Goal: Task Accomplishment & Management: Use online tool/utility

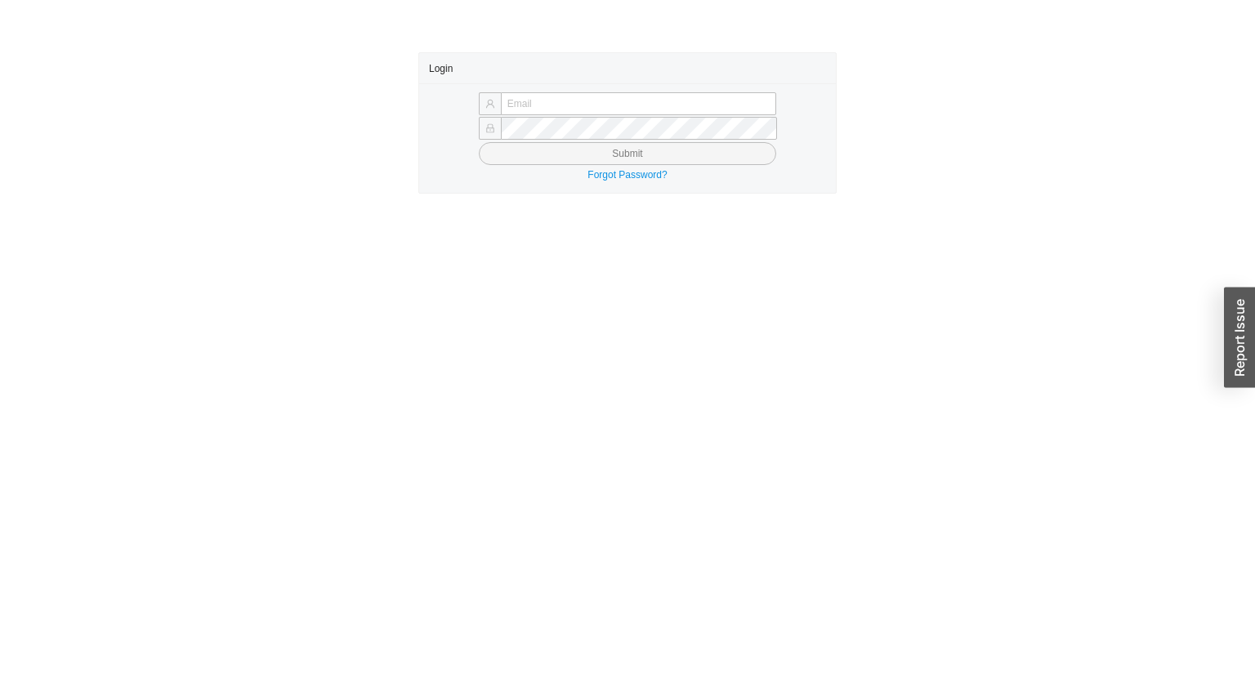
type input "yossi@asbathnj.com"
click at [505, 143] on button "Submit" at bounding box center [628, 153] width 298 height 23
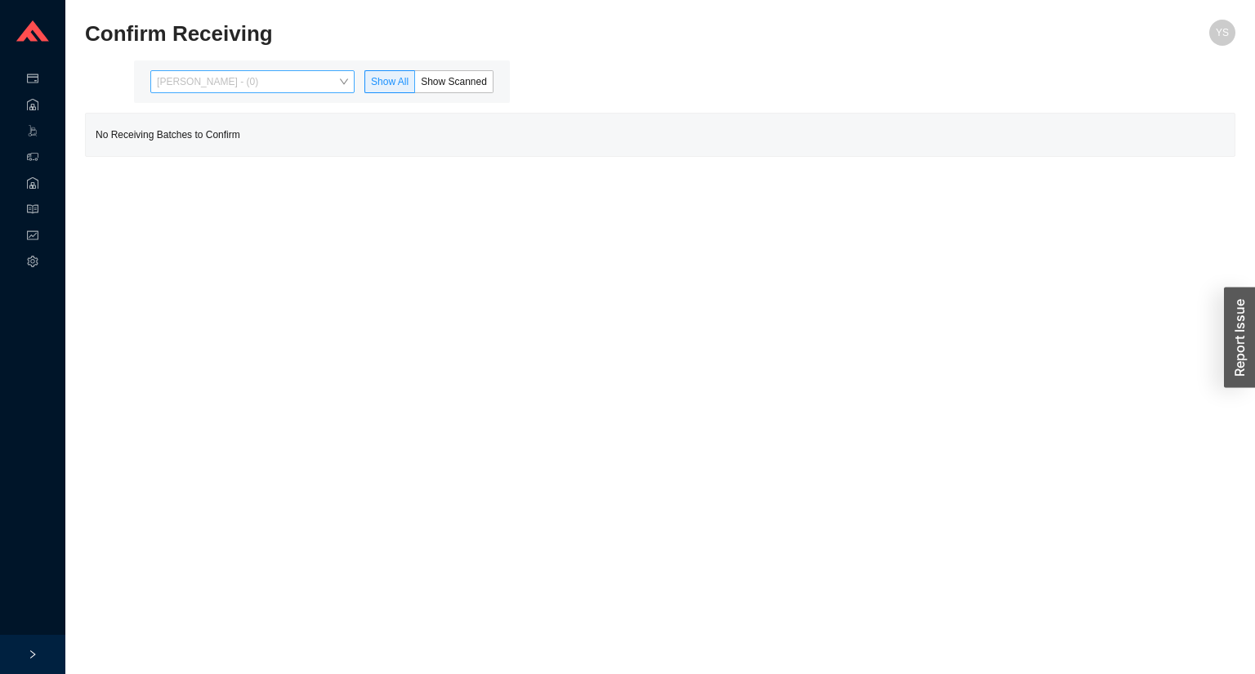
click at [262, 85] on span "Yossi Siff - (0)" at bounding box center [252, 81] width 191 height 21
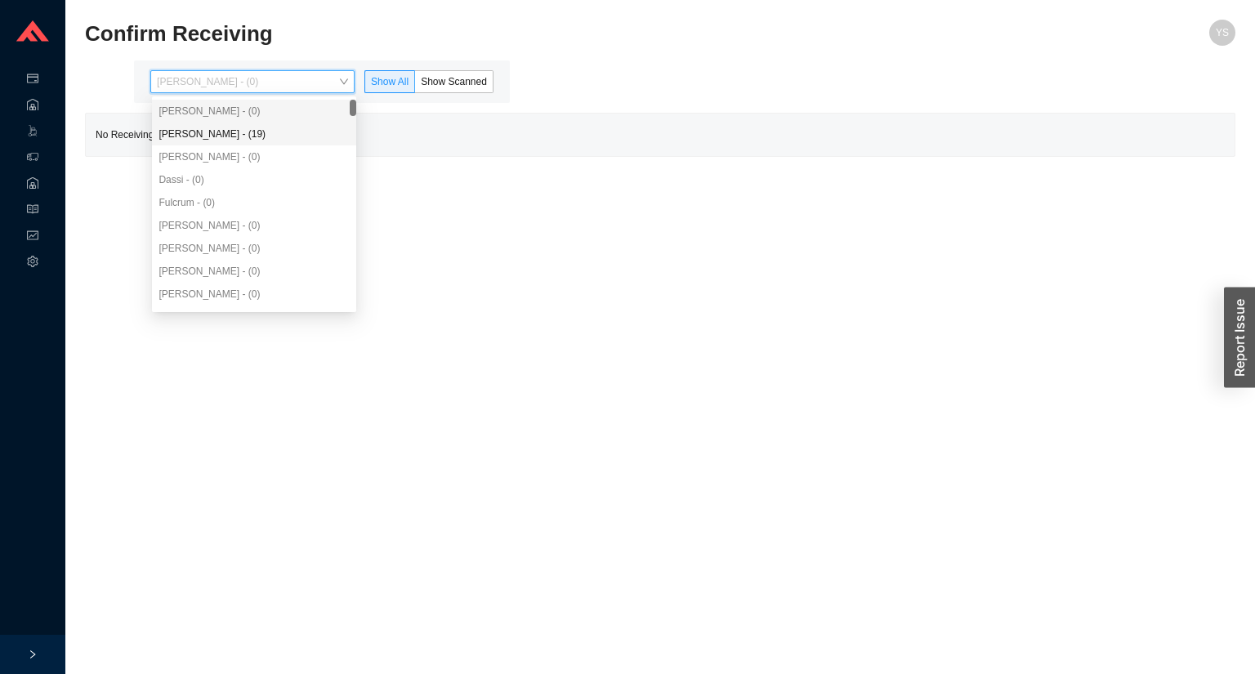
click at [245, 125] on div "Angel Negron - (19)" at bounding box center [254, 134] width 204 height 23
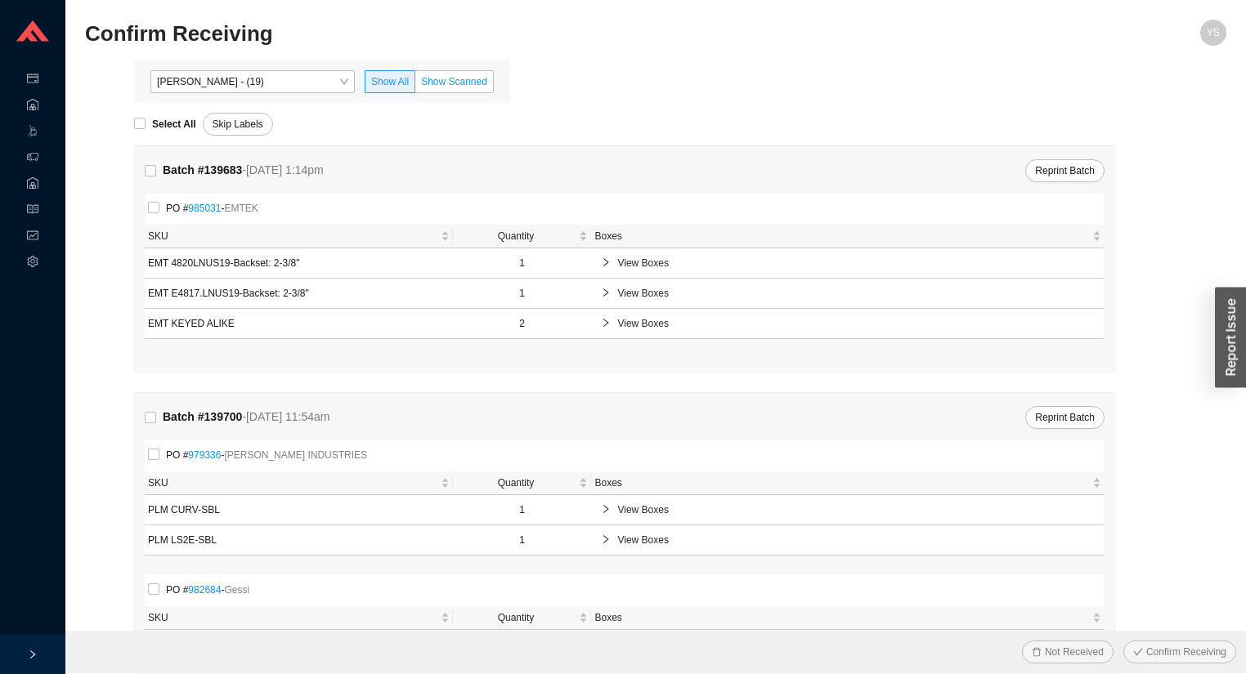
click at [455, 78] on span "Show Scanned" at bounding box center [454, 81] width 66 height 11
click at [415, 85] on input "Show Scanned" at bounding box center [415, 85] width 0 height 0
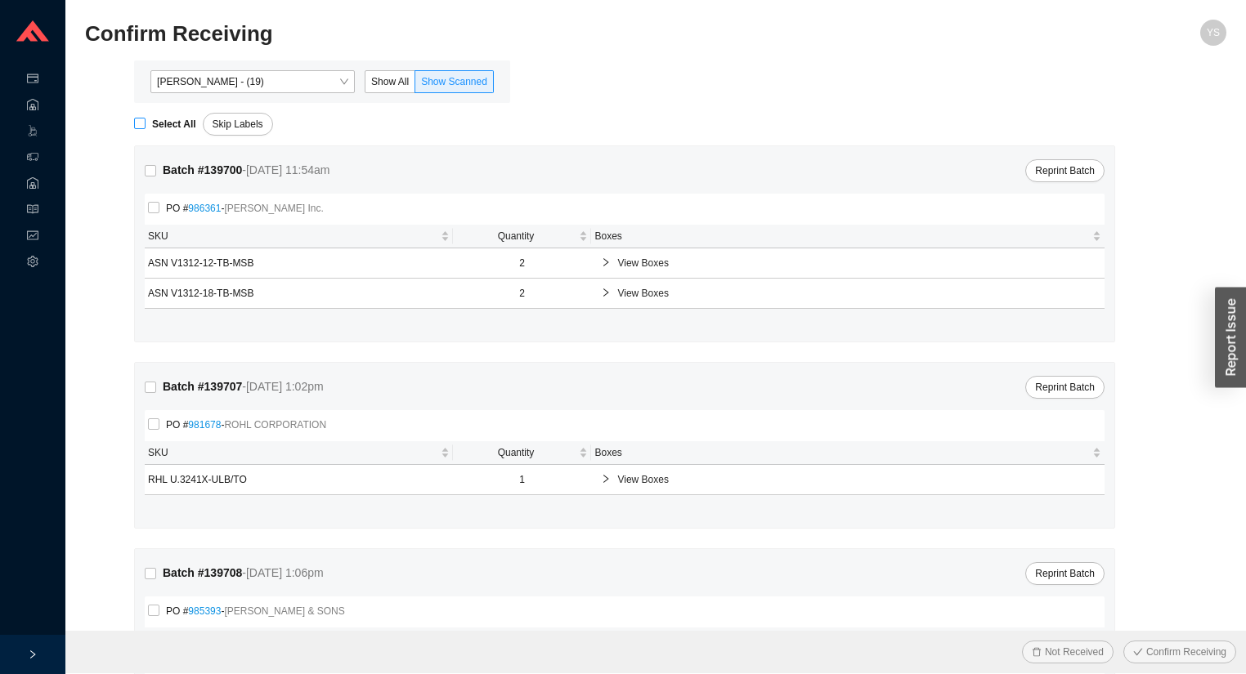
click at [170, 116] on span "Select All" at bounding box center [173, 124] width 57 height 16
click at [145, 118] on input "Select All" at bounding box center [139, 123] width 11 height 11
checkbox input "true"
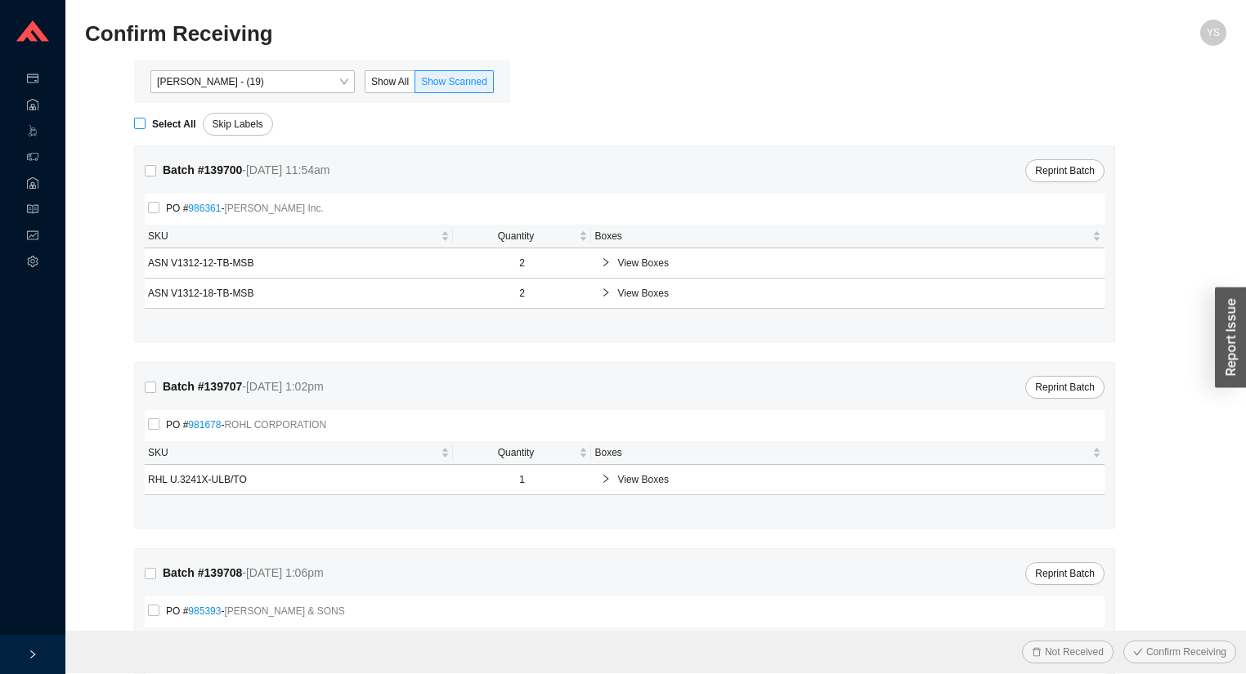
checkbox input "true"
click at [1167, 647] on span "Confirm Receiving" at bounding box center [1186, 652] width 80 height 16
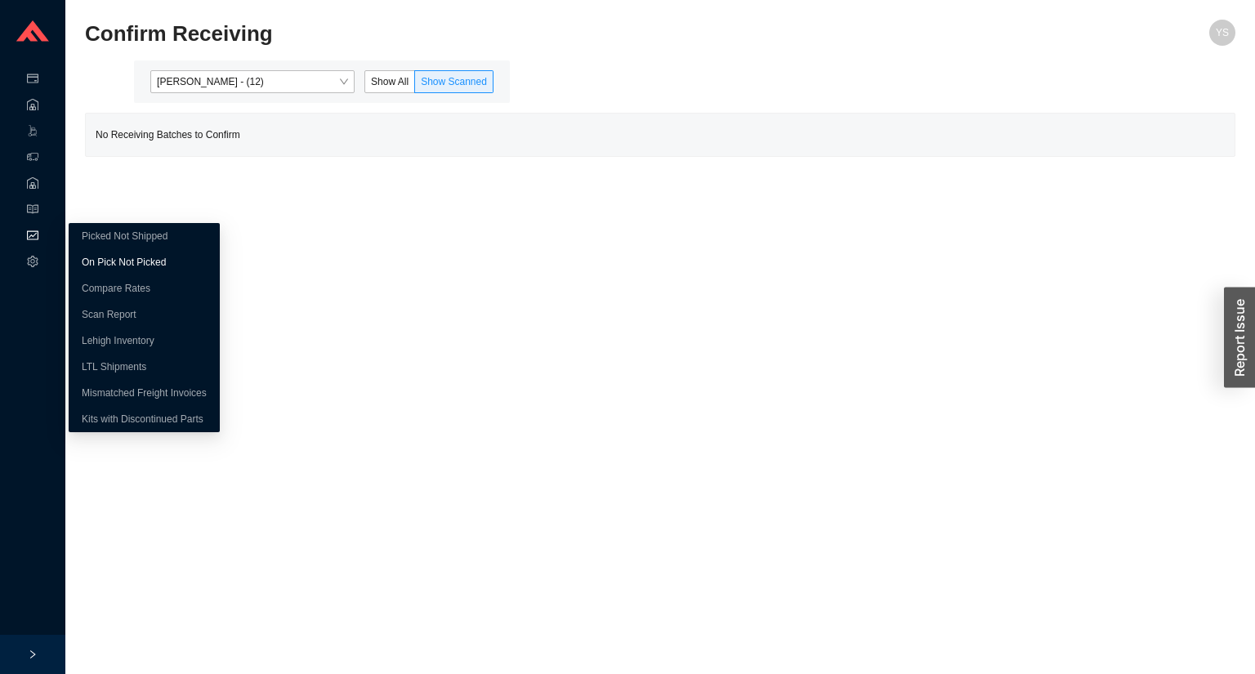
click at [82, 262] on link "On Pick Not Picked" at bounding box center [124, 262] width 84 height 11
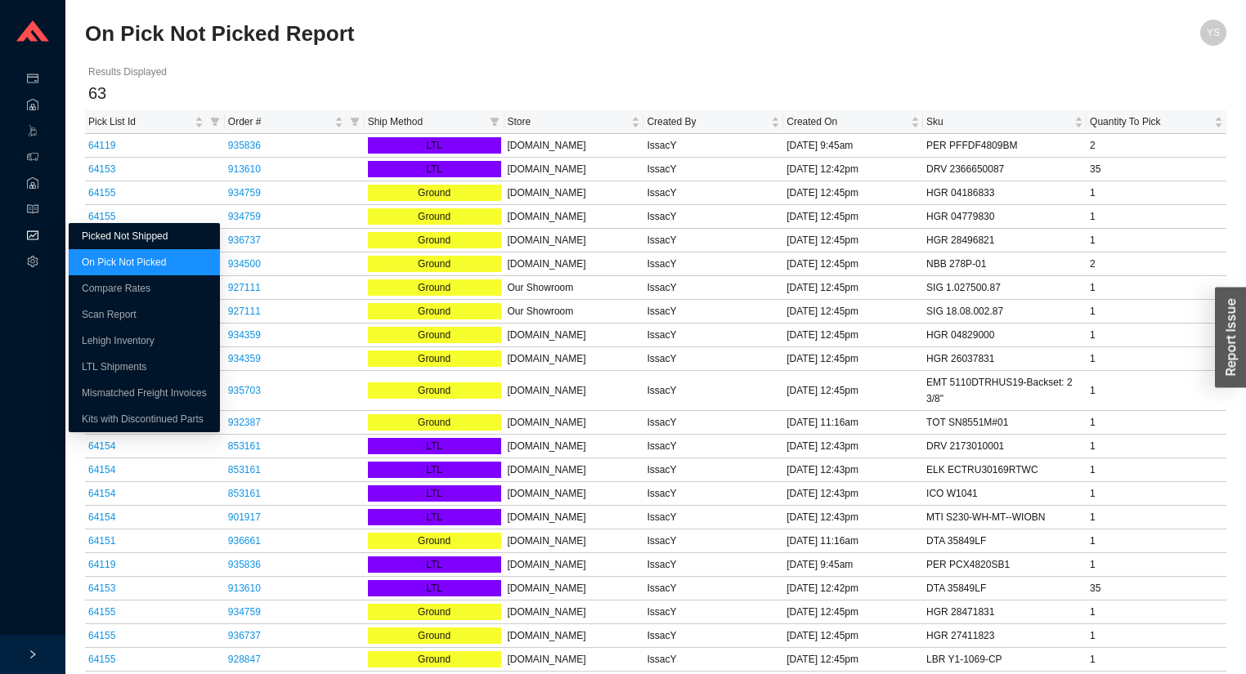
click at [82, 238] on link "Picked Not Shipped" at bounding box center [125, 235] width 86 height 11
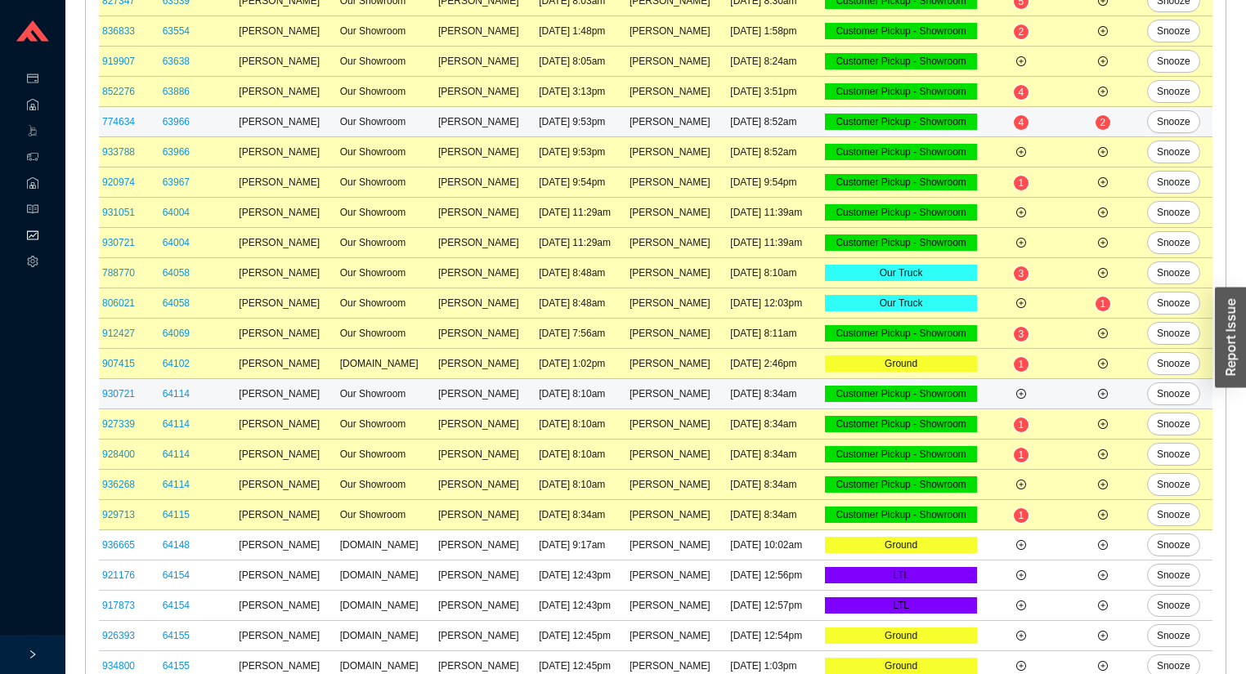
scroll to position [549, 0]
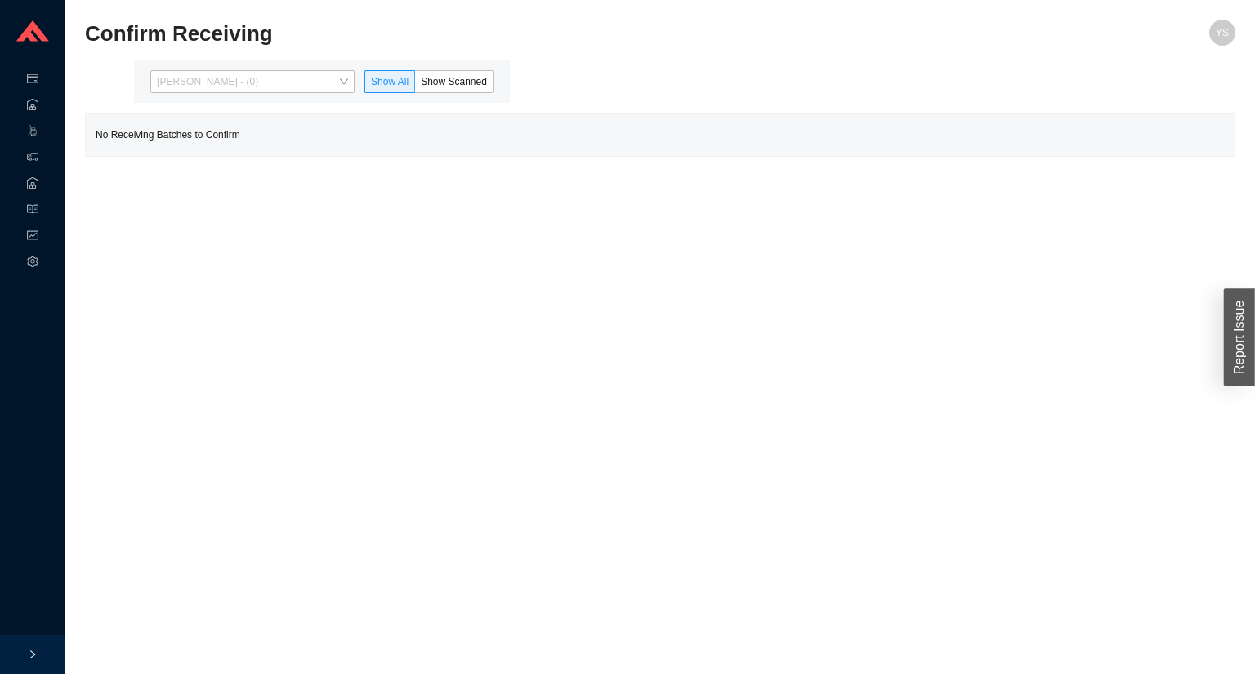
drag, startPoint x: 236, startPoint y: 78, endPoint x: 235, endPoint y: 106, distance: 27.8
click at [236, 81] on span "Yossi Siff - (0)" at bounding box center [252, 81] width 191 height 21
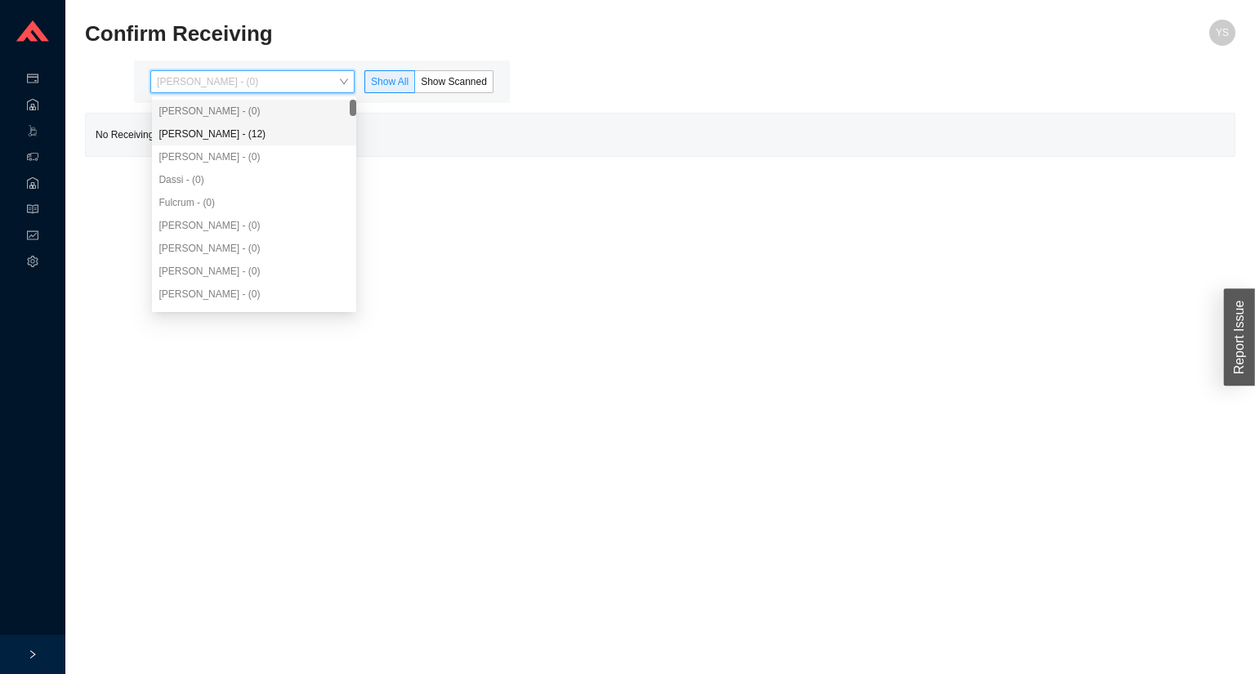
click at [235, 134] on div "Angel Negron - (12)" at bounding box center [254, 134] width 191 height 15
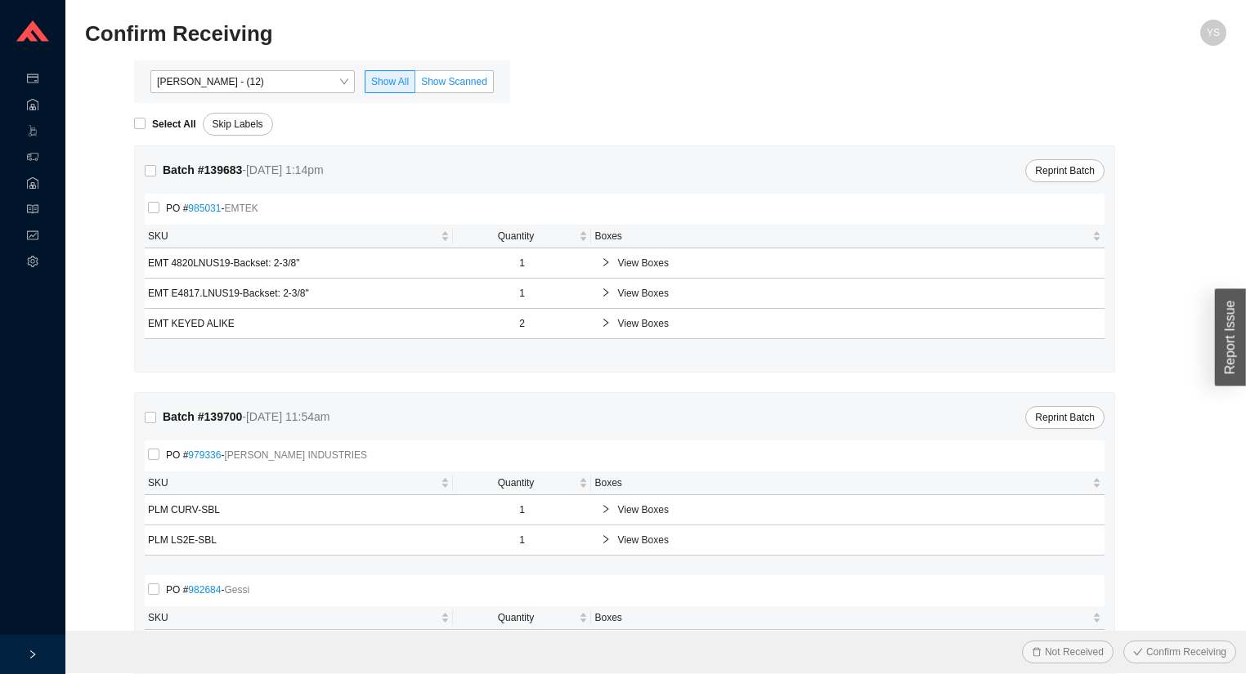
click at [422, 84] on span "Show Scanned" at bounding box center [454, 81] width 66 height 11
click at [415, 85] on input "Show Scanned" at bounding box center [415, 85] width 0 height 0
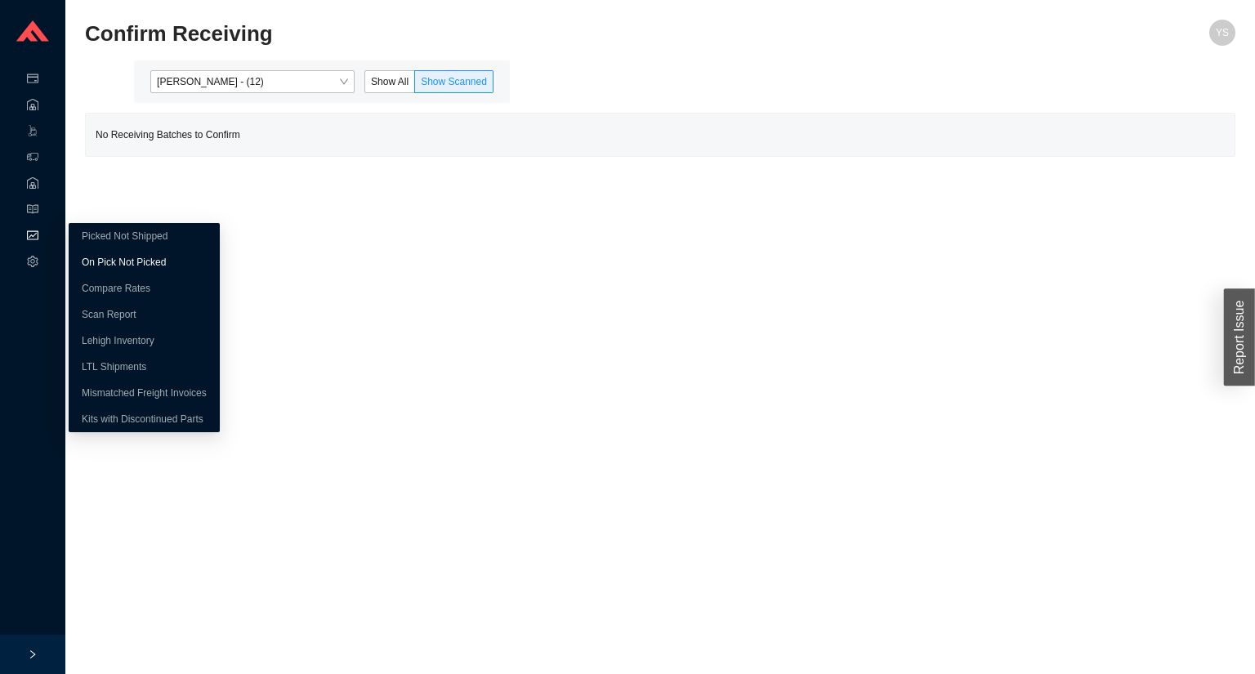
click at [86, 257] on link "On Pick Not Picked" at bounding box center [124, 262] width 84 height 11
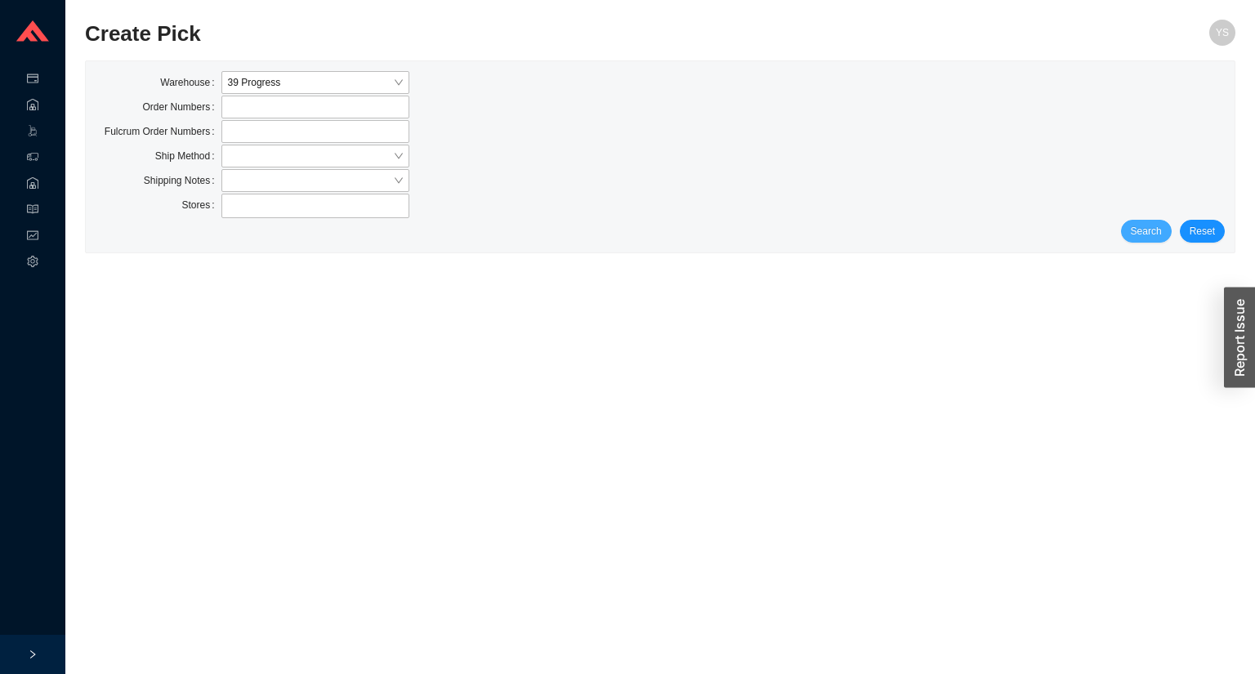
click at [1152, 237] on span "Search" at bounding box center [1146, 231] width 31 height 16
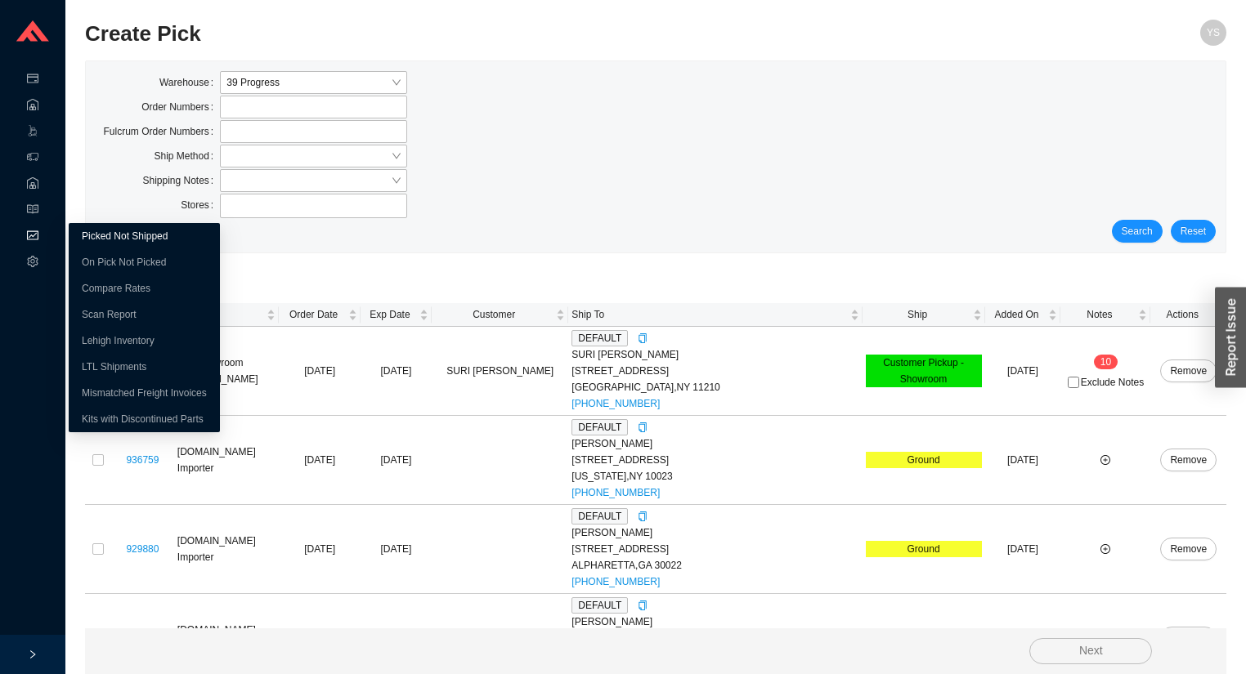
click at [92, 242] on link "Picked Not Shipped" at bounding box center [125, 235] width 86 height 11
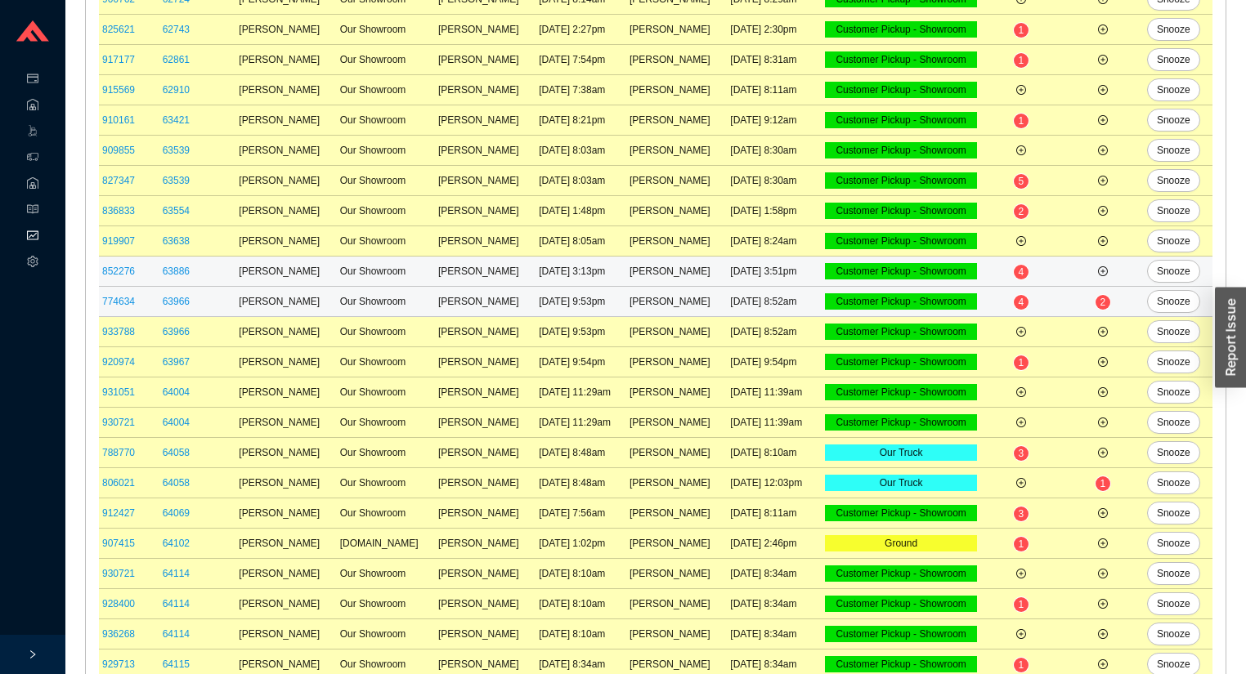
scroll to position [781, 0]
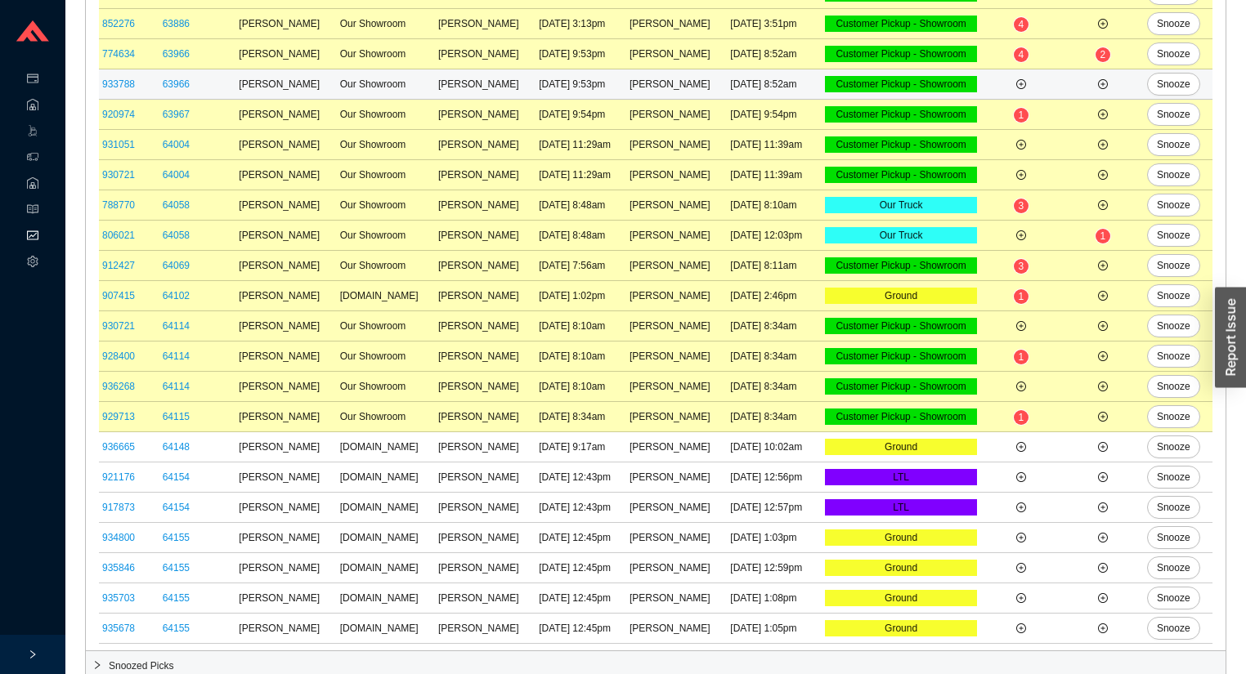
drag, startPoint x: 314, startPoint y: 83, endPoint x: 320, endPoint y: 76, distance: 9.8
click at [317, 83] on td "[PERSON_NAME]" at bounding box center [285, 84] width 101 height 30
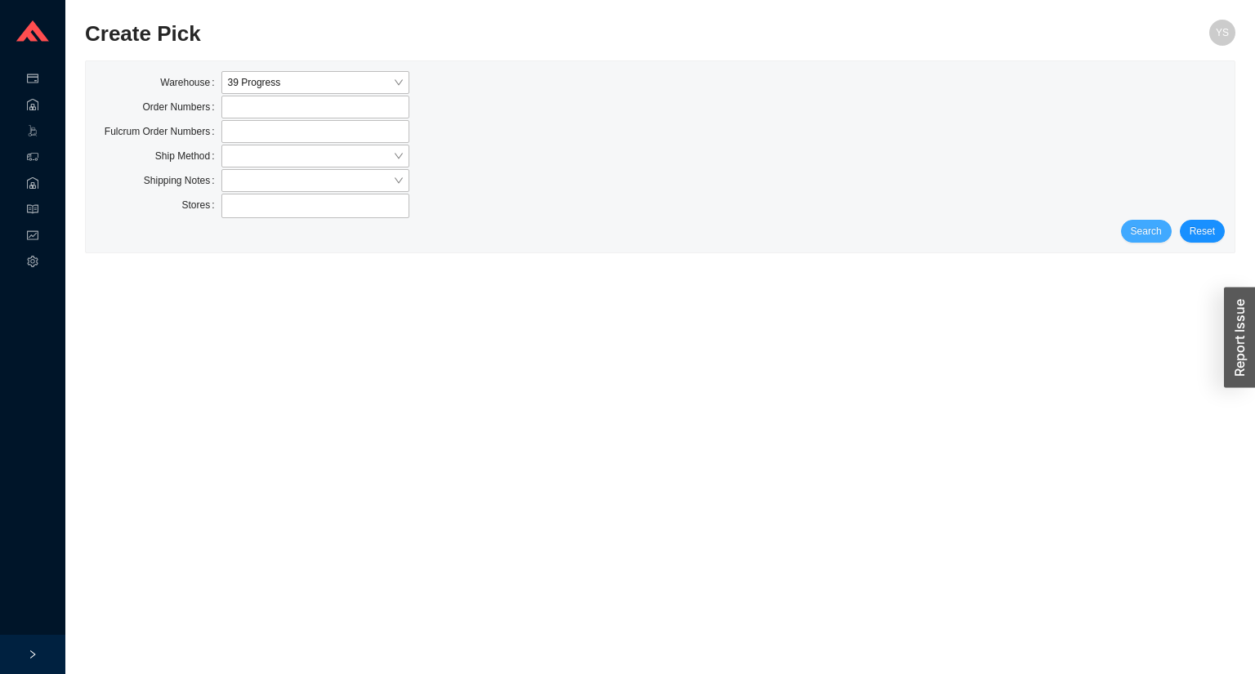
click at [1152, 239] on span "Search" at bounding box center [1146, 231] width 31 height 16
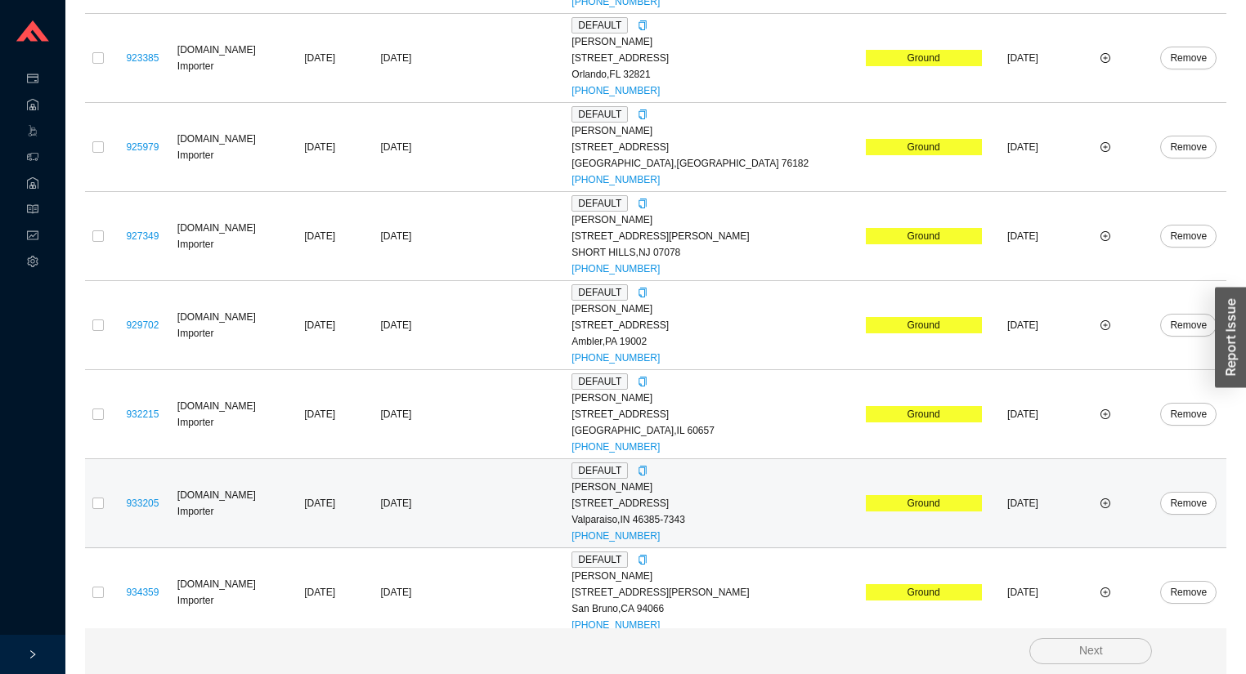
scroll to position [1565, 0]
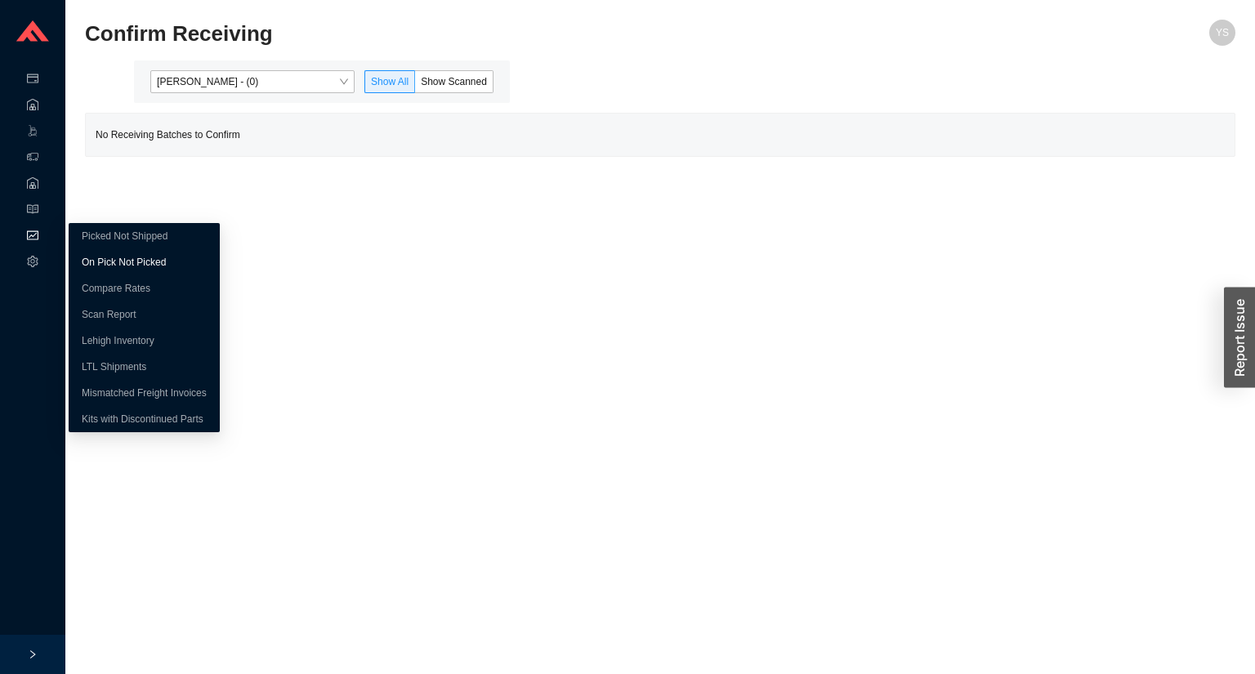
click at [82, 257] on link "On Pick Not Picked" at bounding box center [124, 262] width 84 height 11
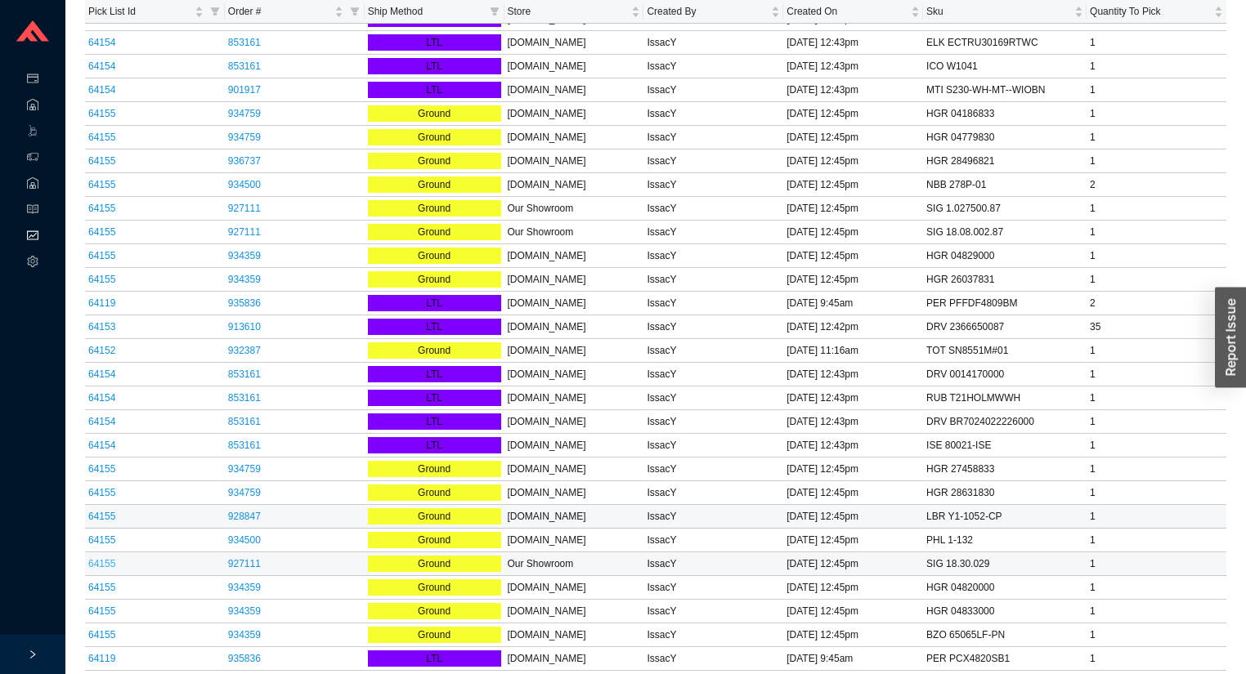
scroll to position [523, 0]
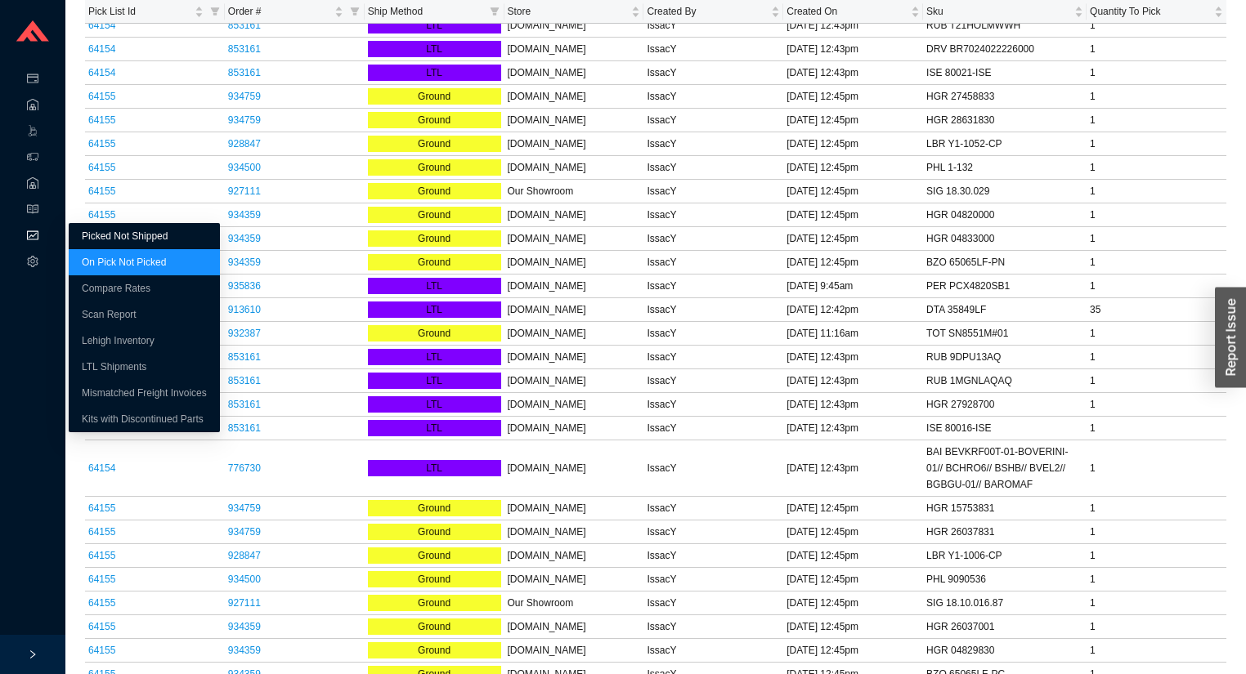
click at [82, 234] on link "Picked Not Shipped" at bounding box center [125, 235] width 86 height 11
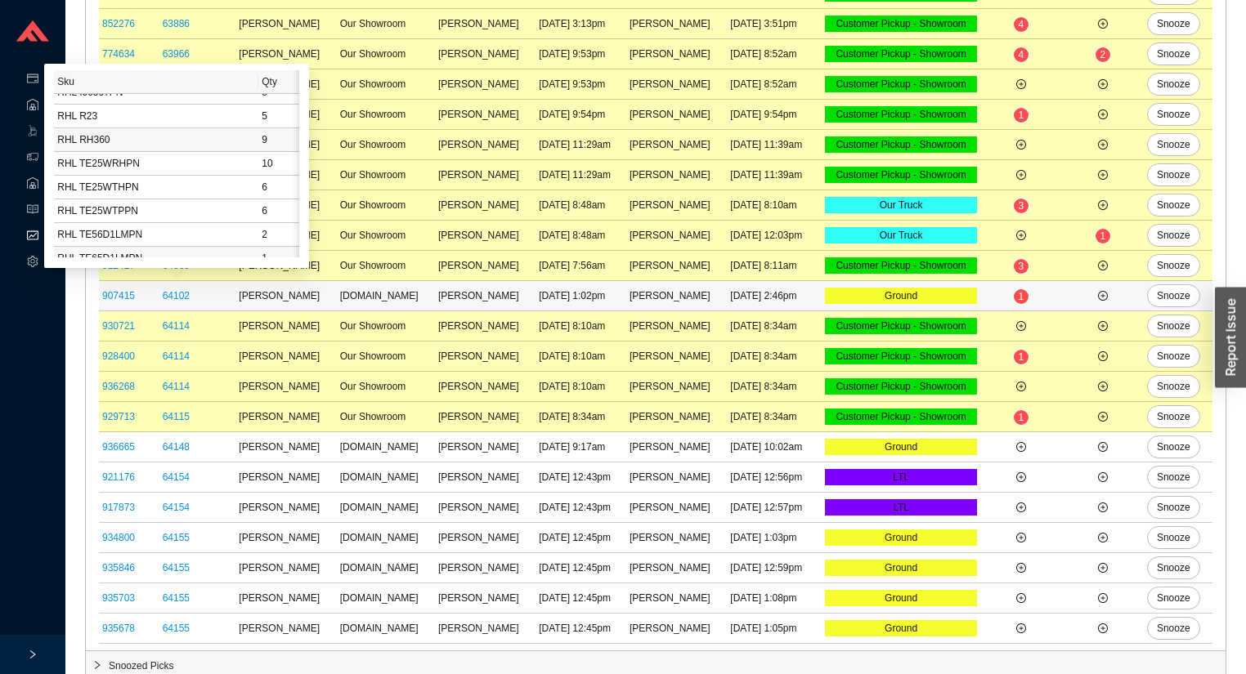
scroll to position [152, 0]
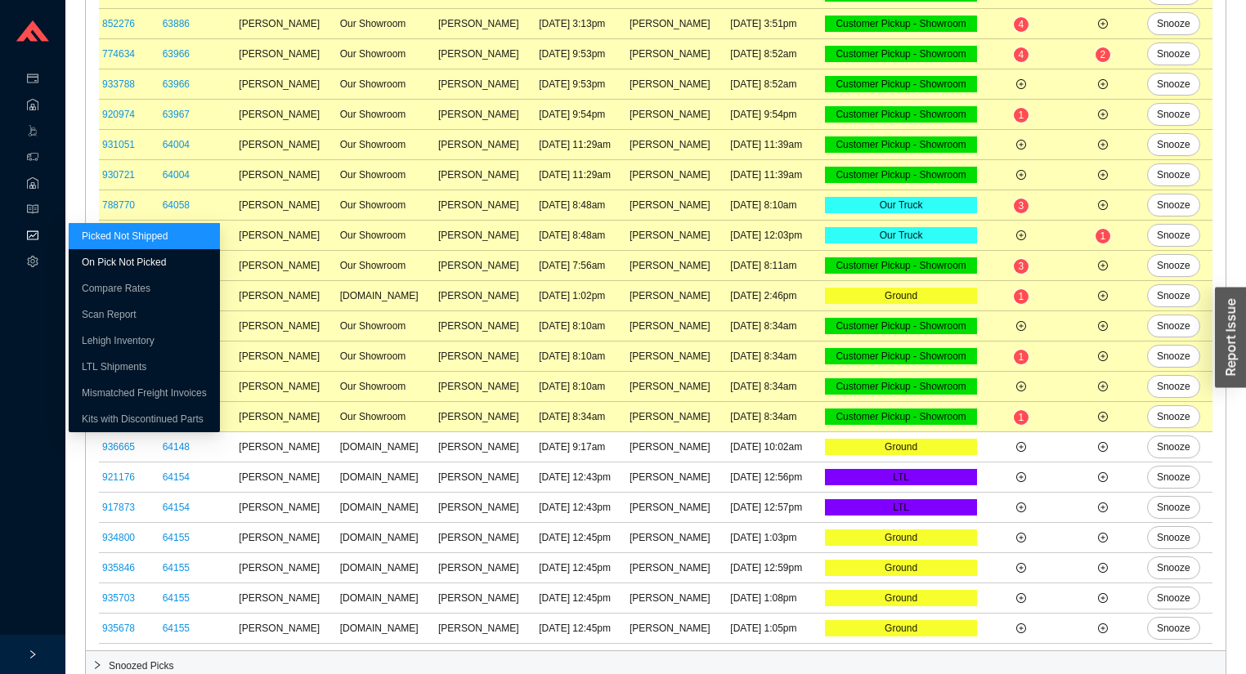
click at [101, 262] on link "On Pick Not Picked" at bounding box center [124, 262] width 84 height 11
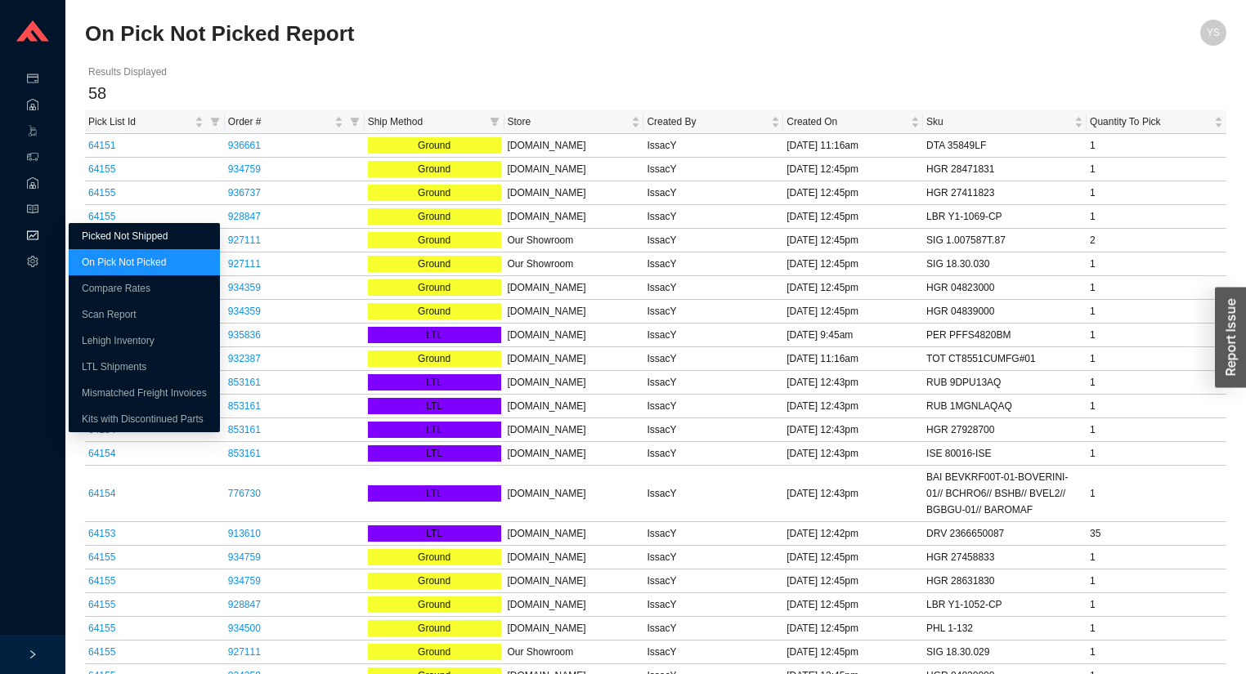
click at [104, 240] on link "Picked Not Shipped" at bounding box center [125, 235] width 86 height 11
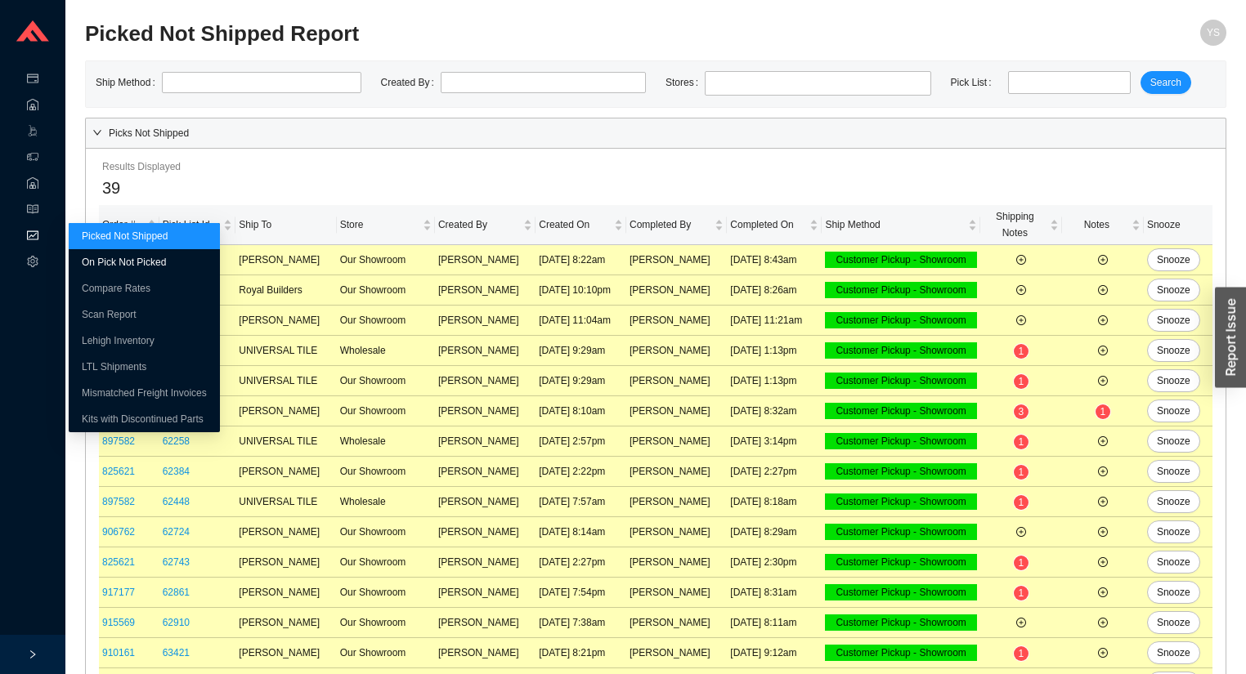
click at [85, 257] on link "On Pick Not Picked" at bounding box center [124, 262] width 84 height 11
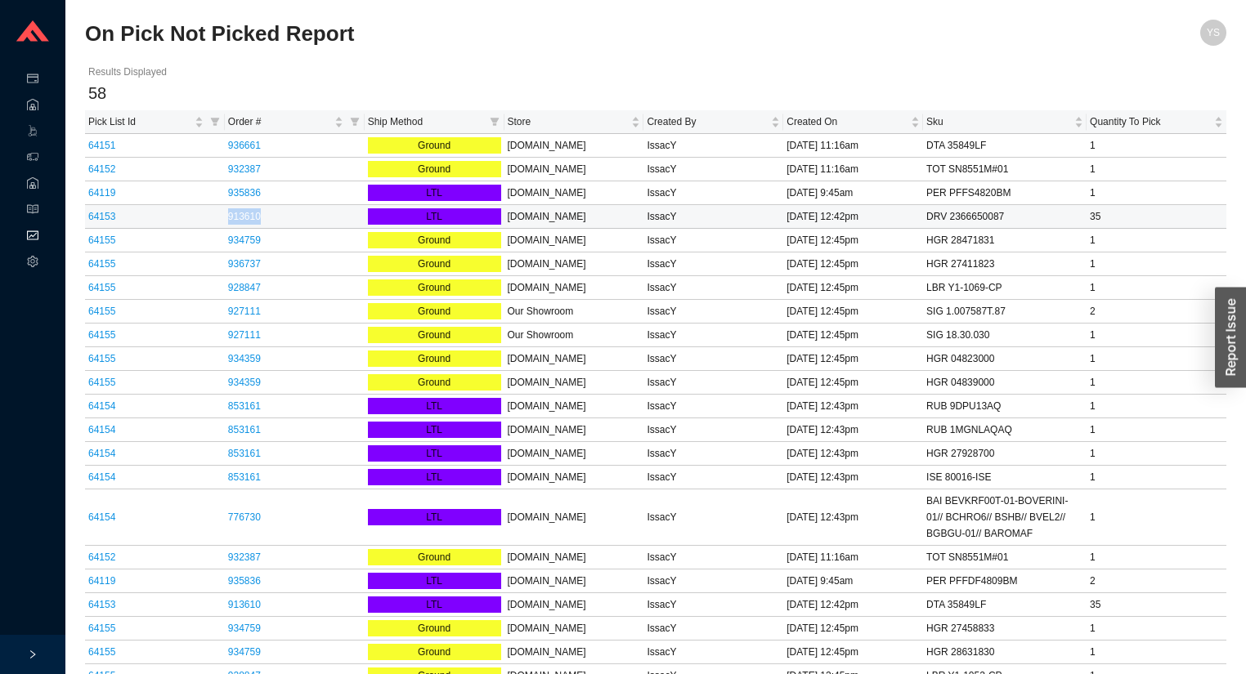
drag, startPoint x: 265, startPoint y: 217, endPoint x: 224, endPoint y: 217, distance: 40.9
click at [225, 217] on td "913610" at bounding box center [295, 217] width 140 height 24
copy link "913610"
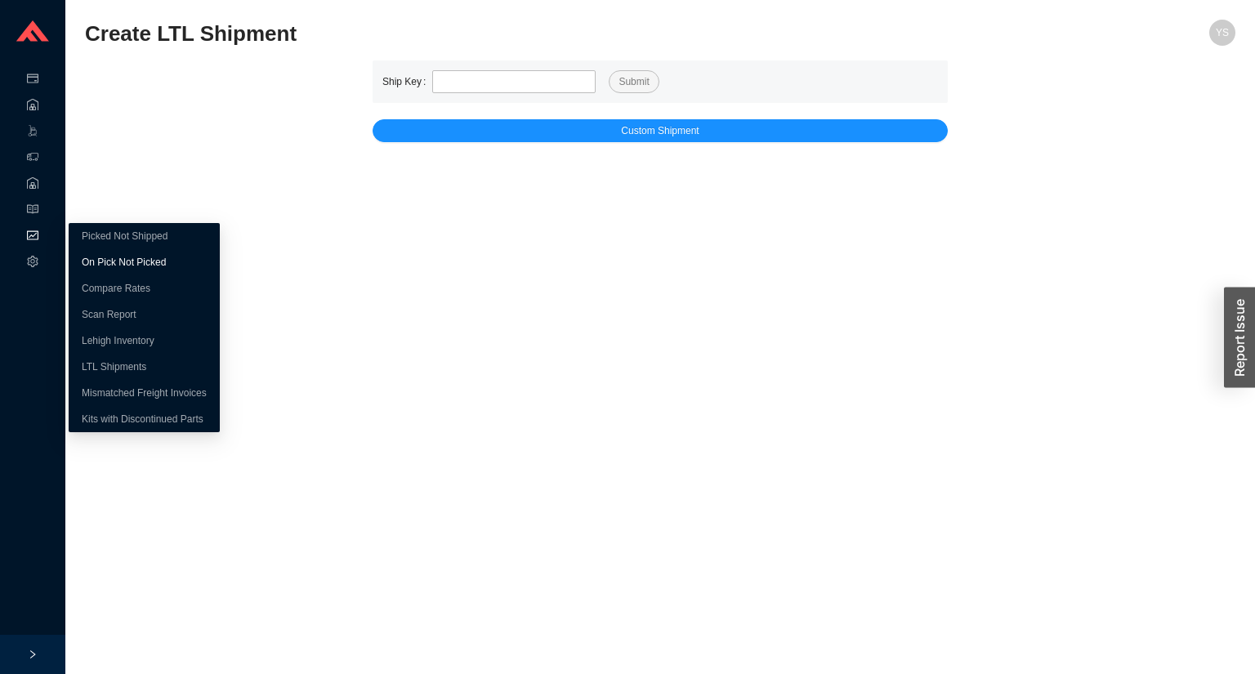
click at [108, 257] on link "On Pick Not Picked" at bounding box center [124, 262] width 84 height 11
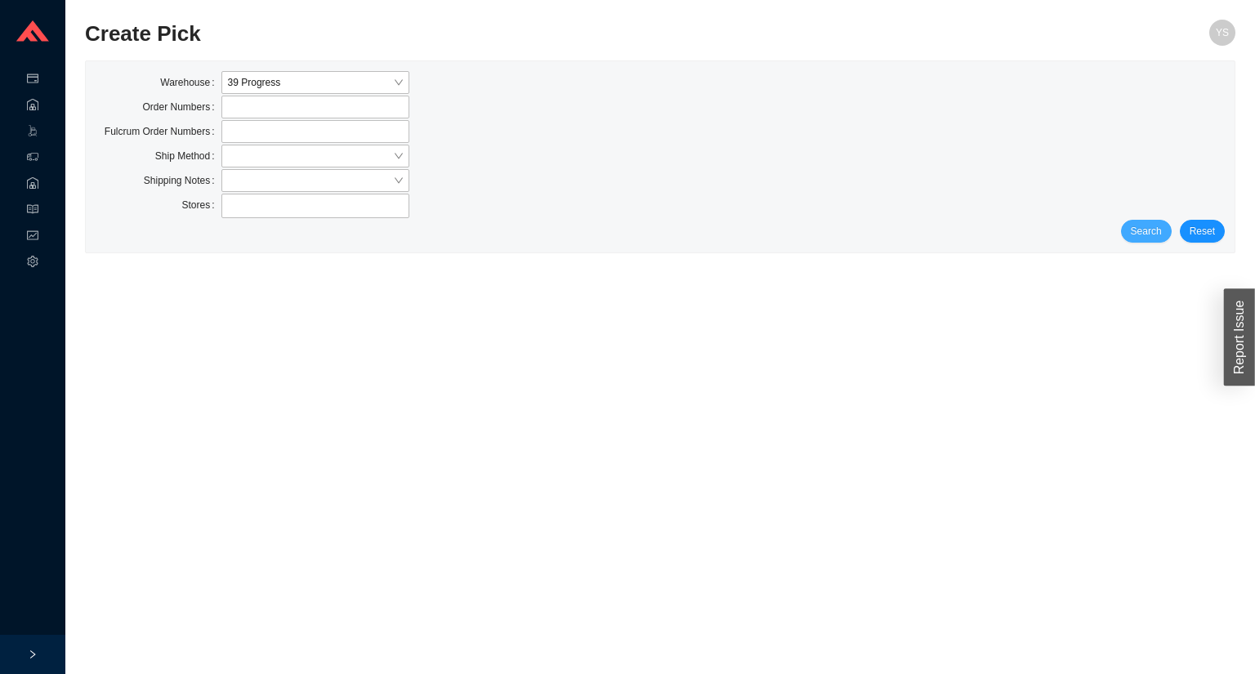
click at [1148, 232] on span "Search" at bounding box center [1146, 231] width 31 height 16
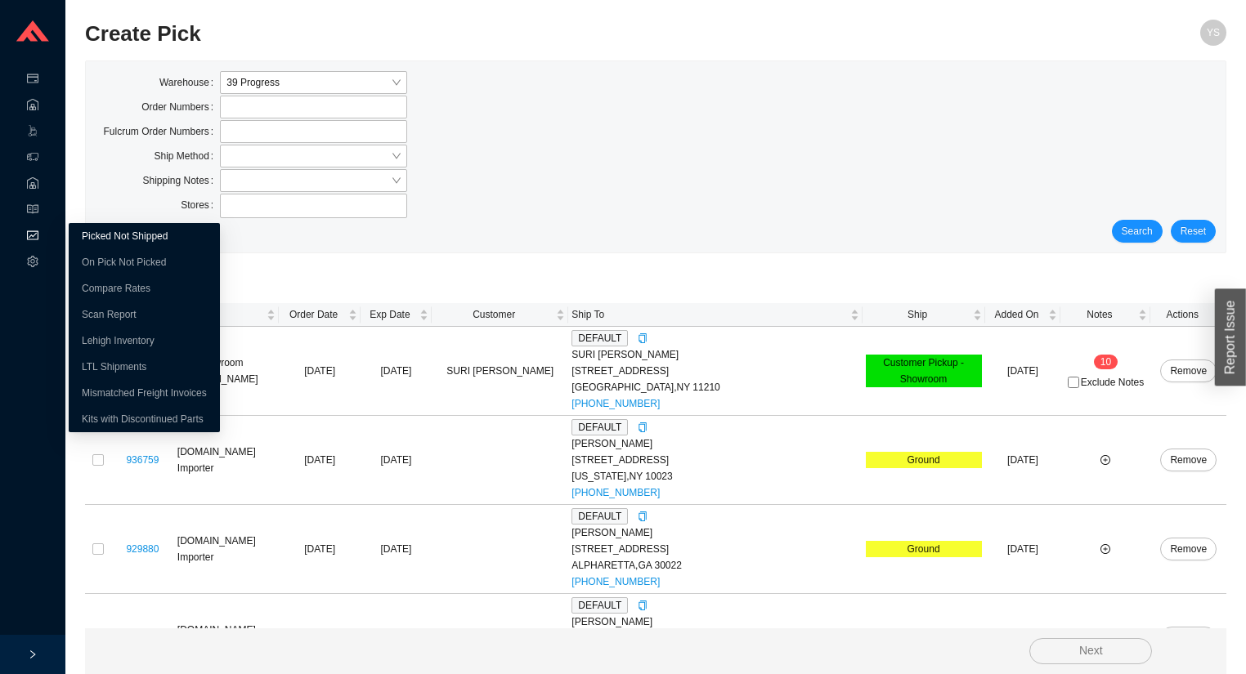
click at [82, 235] on link "Picked Not Shipped" at bounding box center [125, 235] width 86 height 11
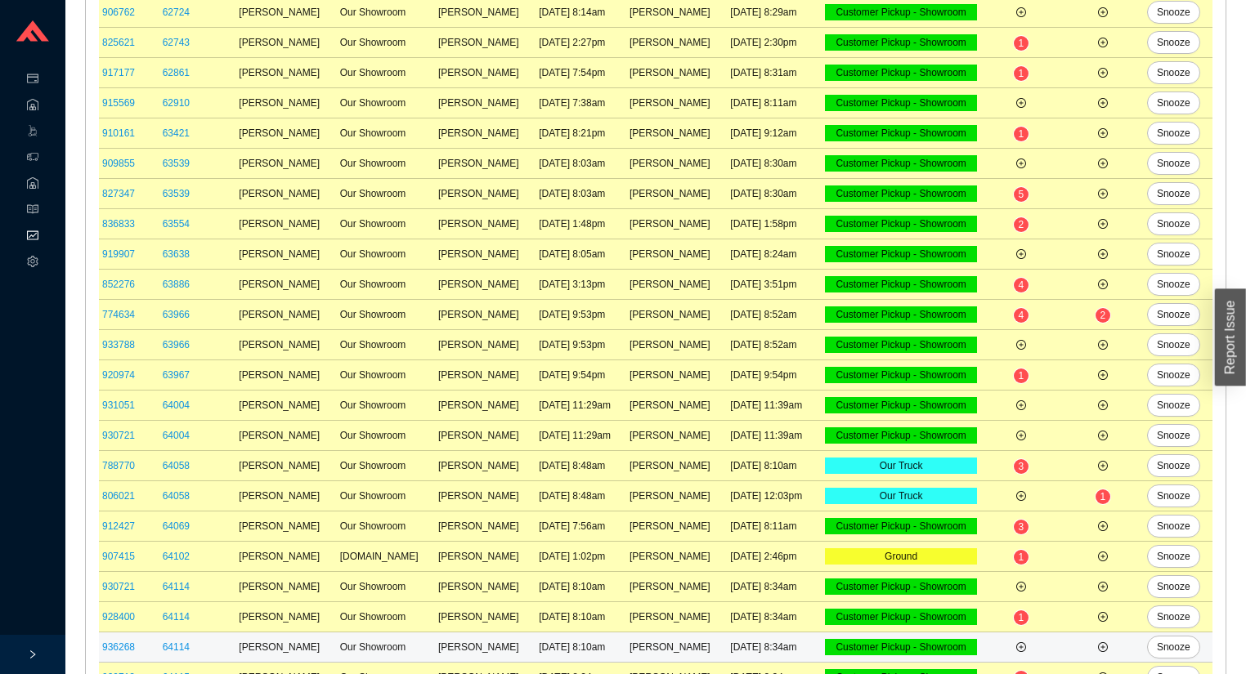
scroll to position [781, 0]
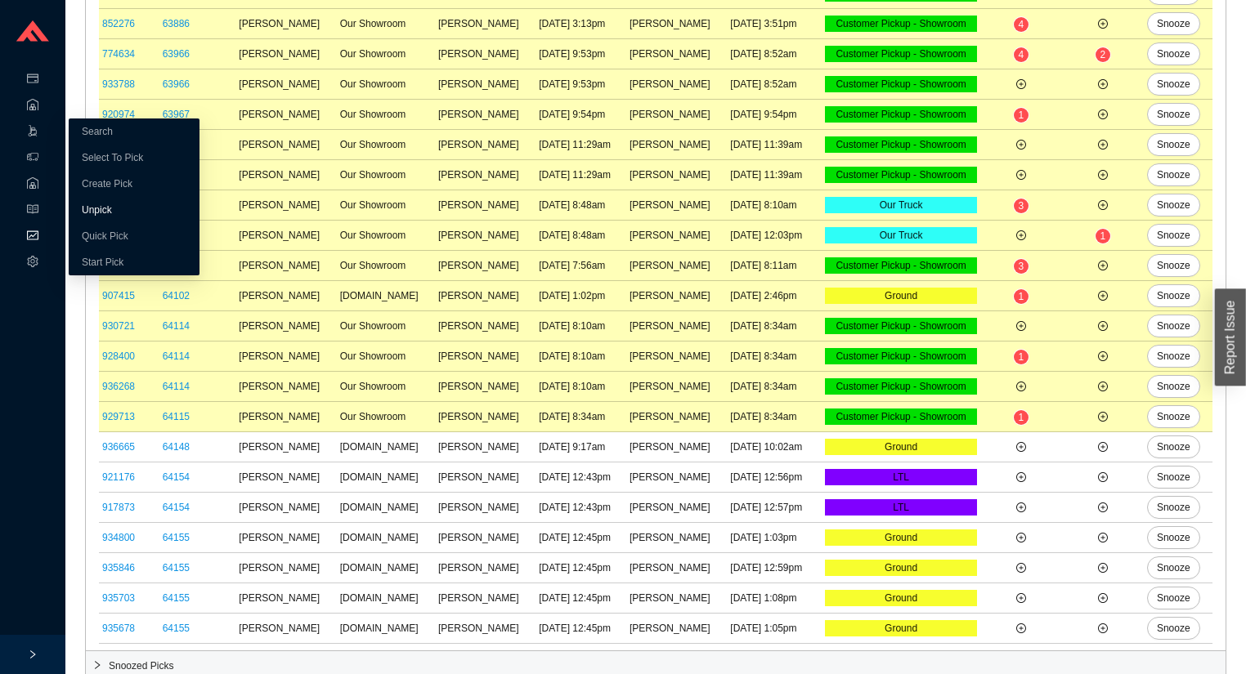
click at [102, 209] on link "Unpick" at bounding box center [97, 209] width 30 height 11
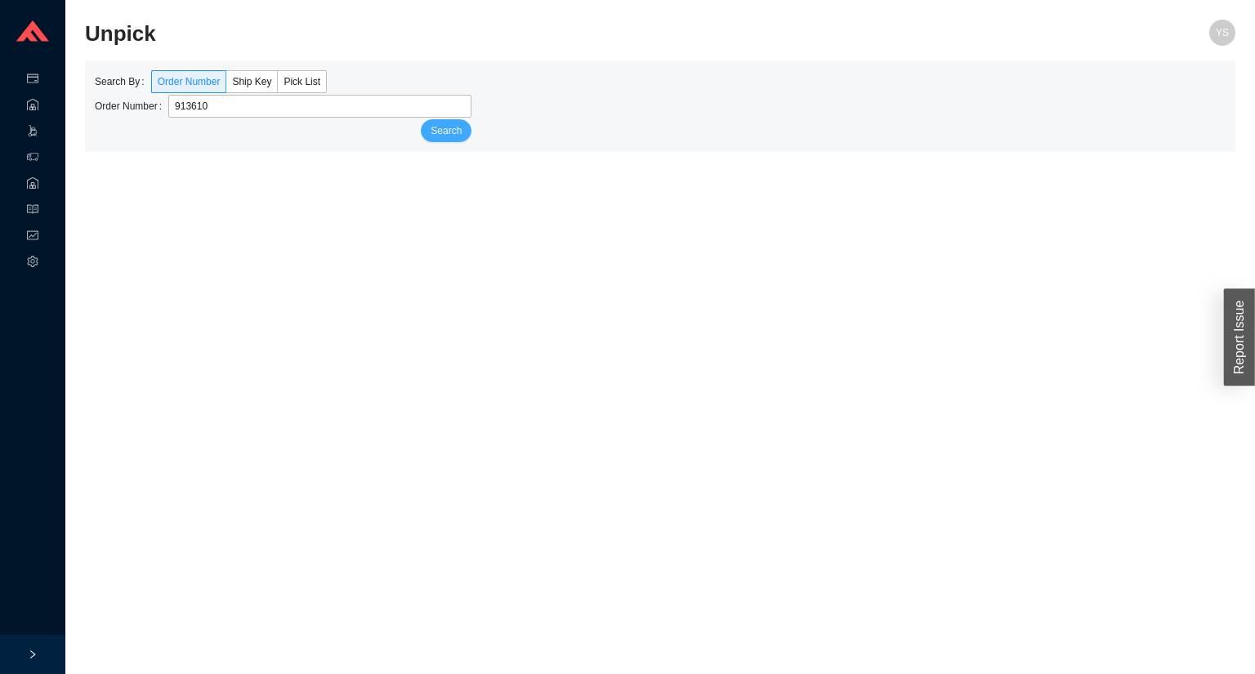
type input "913610"
click at [434, 132] on span "Search" at bounding box center [446, 131] width 31 height 16
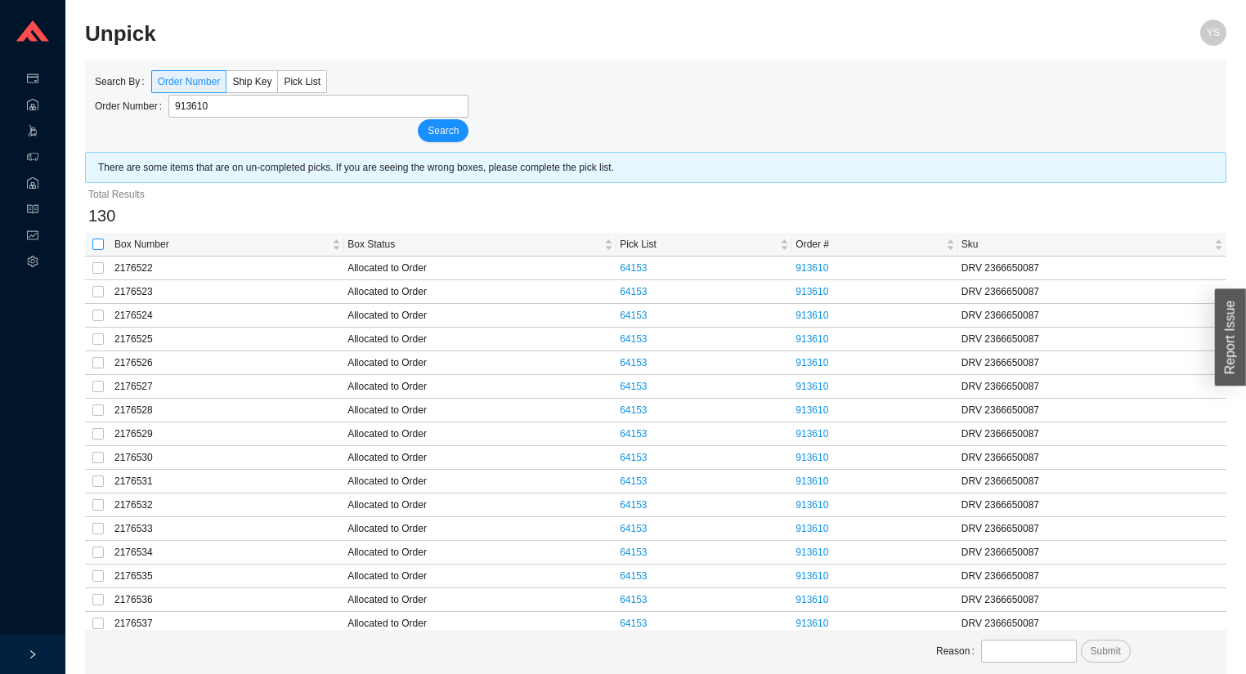
click at [98, 241] on input "checkbox" at bounding box center [97, 244] width 11 height 11
checkbox input "false"
checkbox input "true"
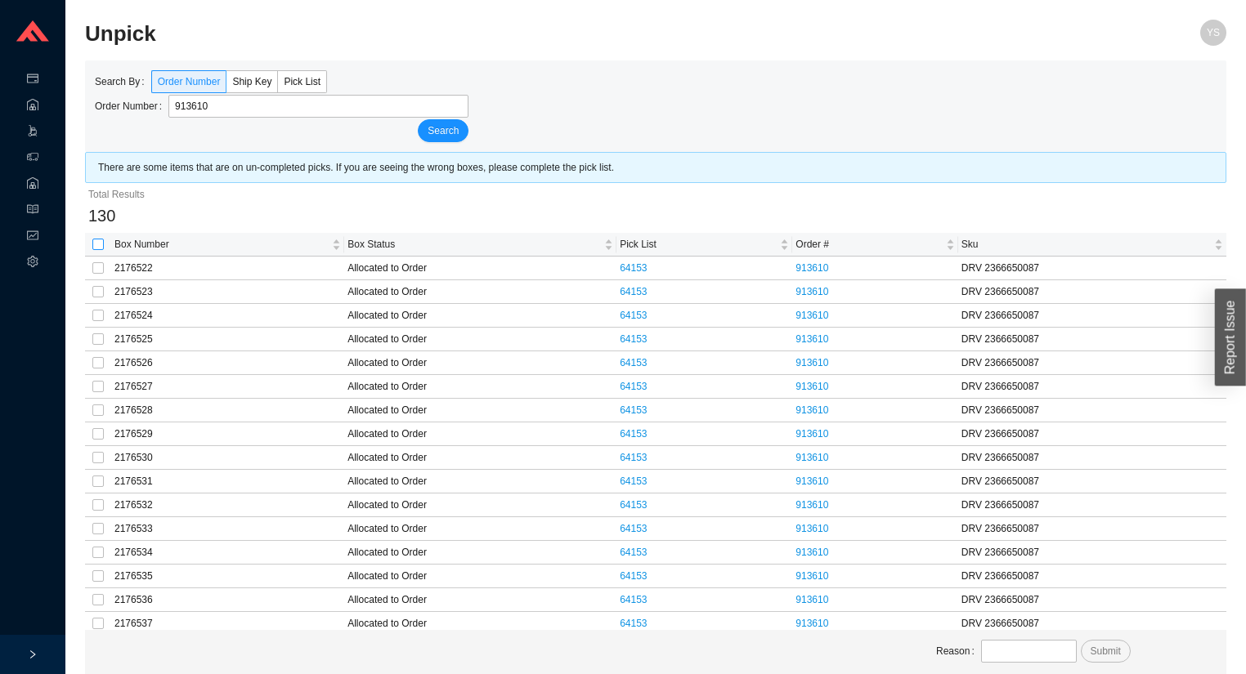
checkbox input "true"
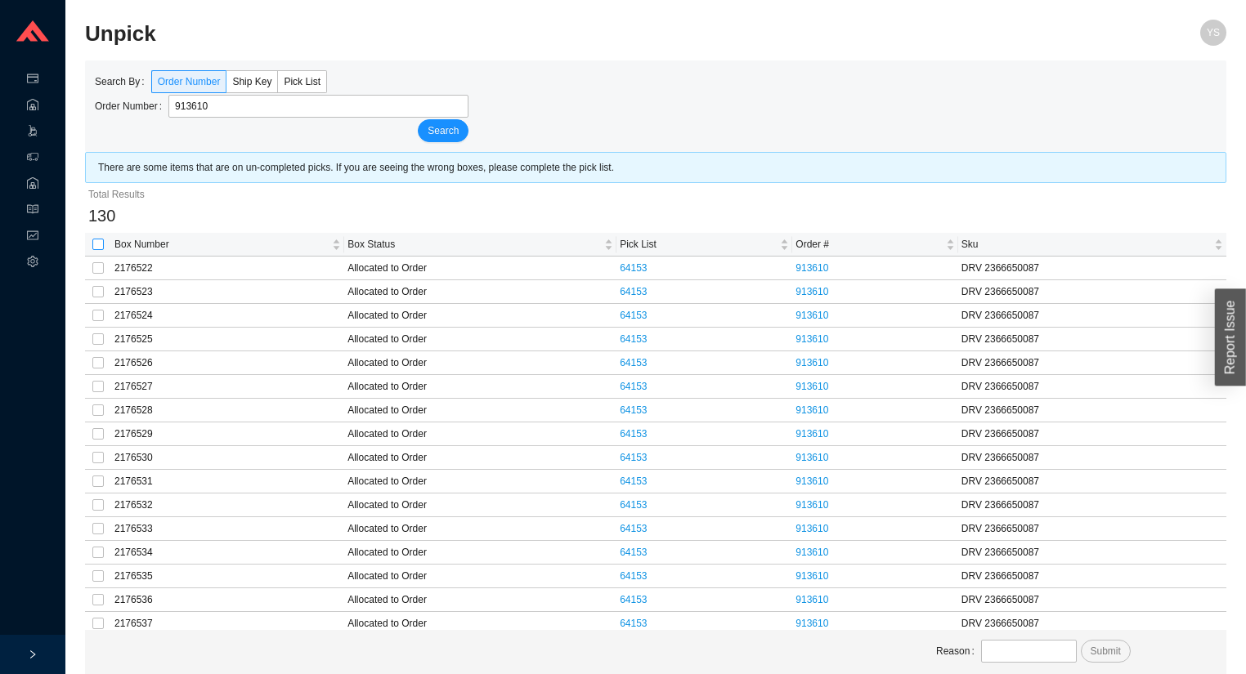
checkbox input "true"
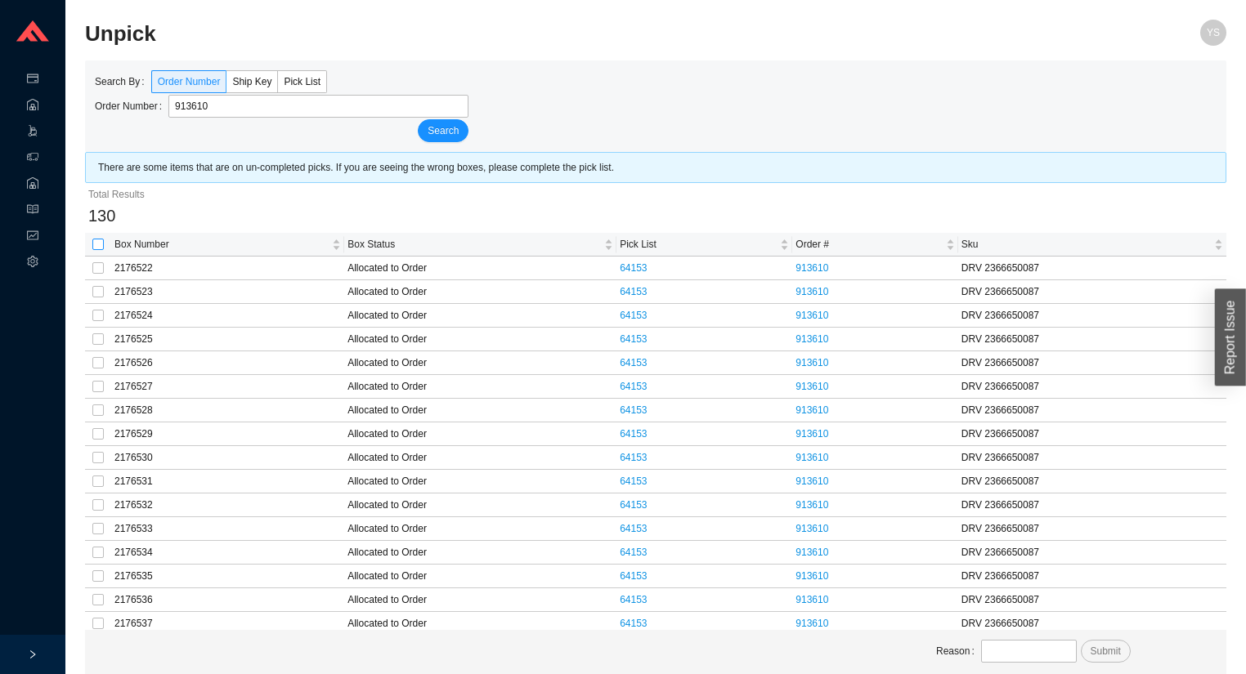
checkbox input "true"
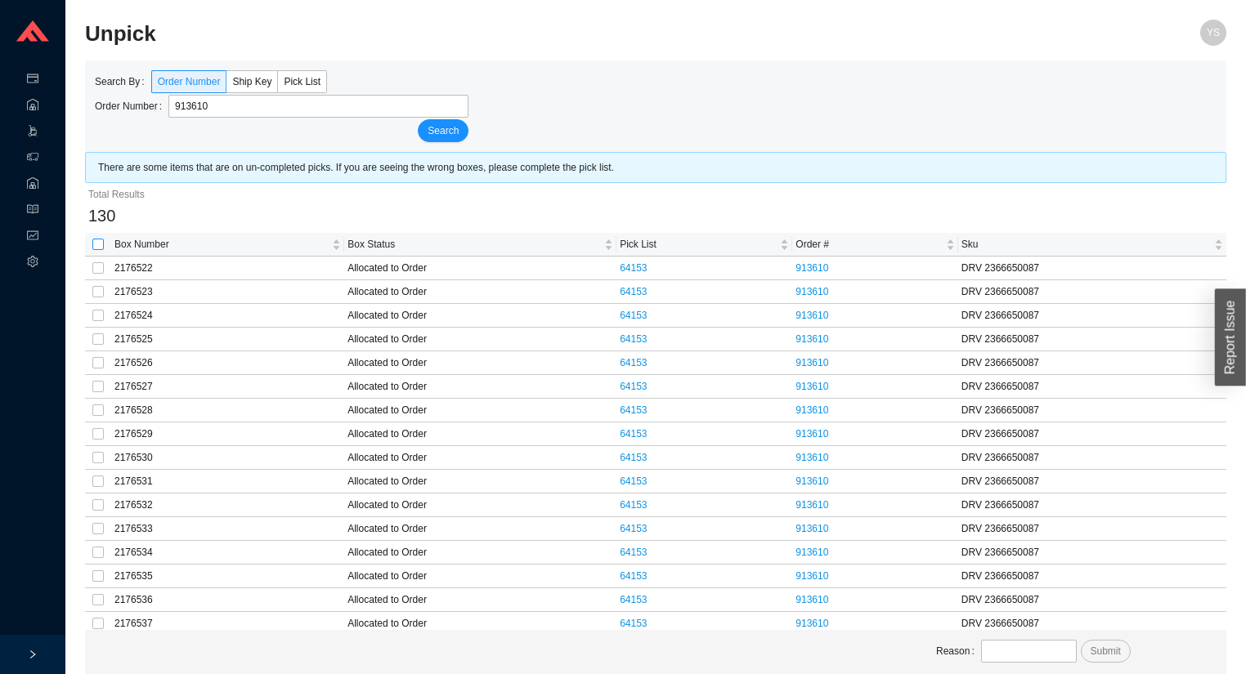
checkbox input "true"
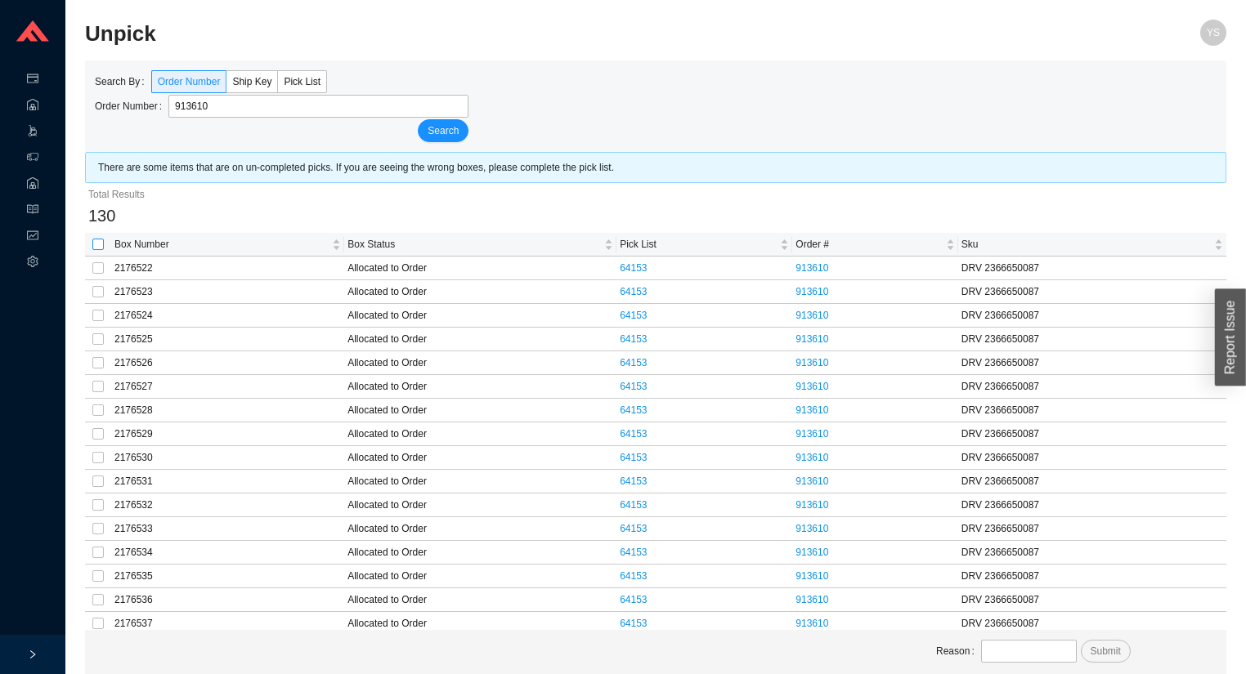
checkbox input "true"
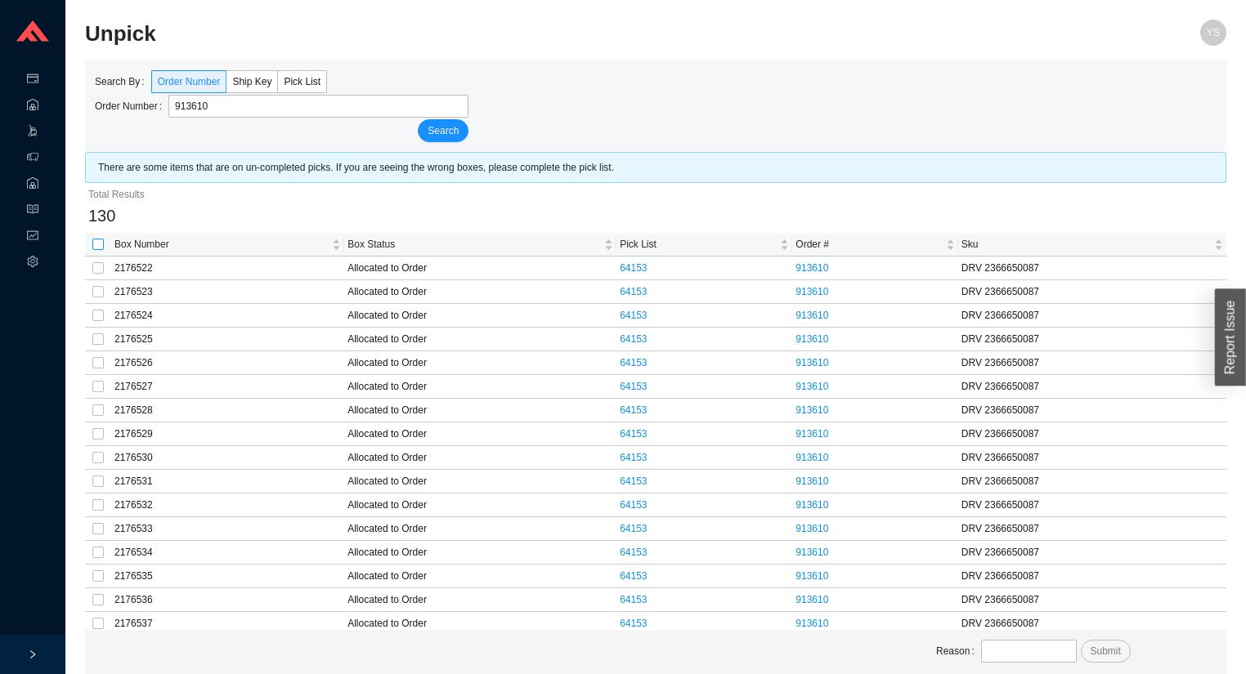
checkbox input "true"
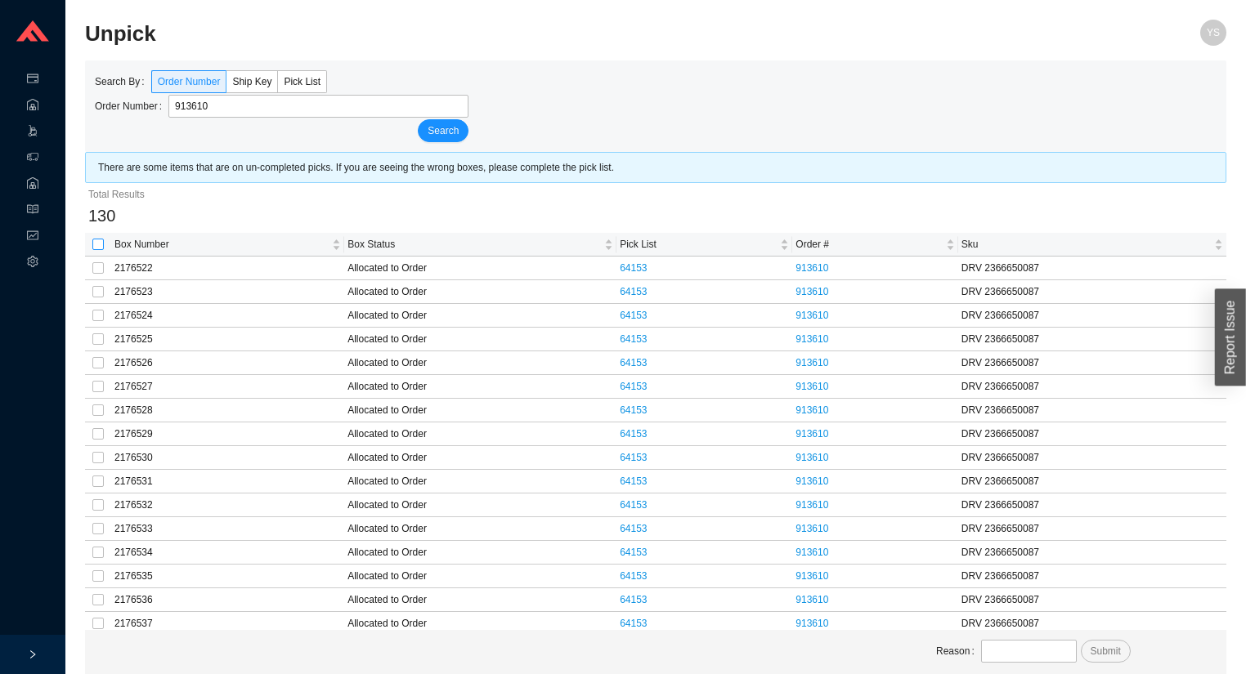
checkbox input "true"
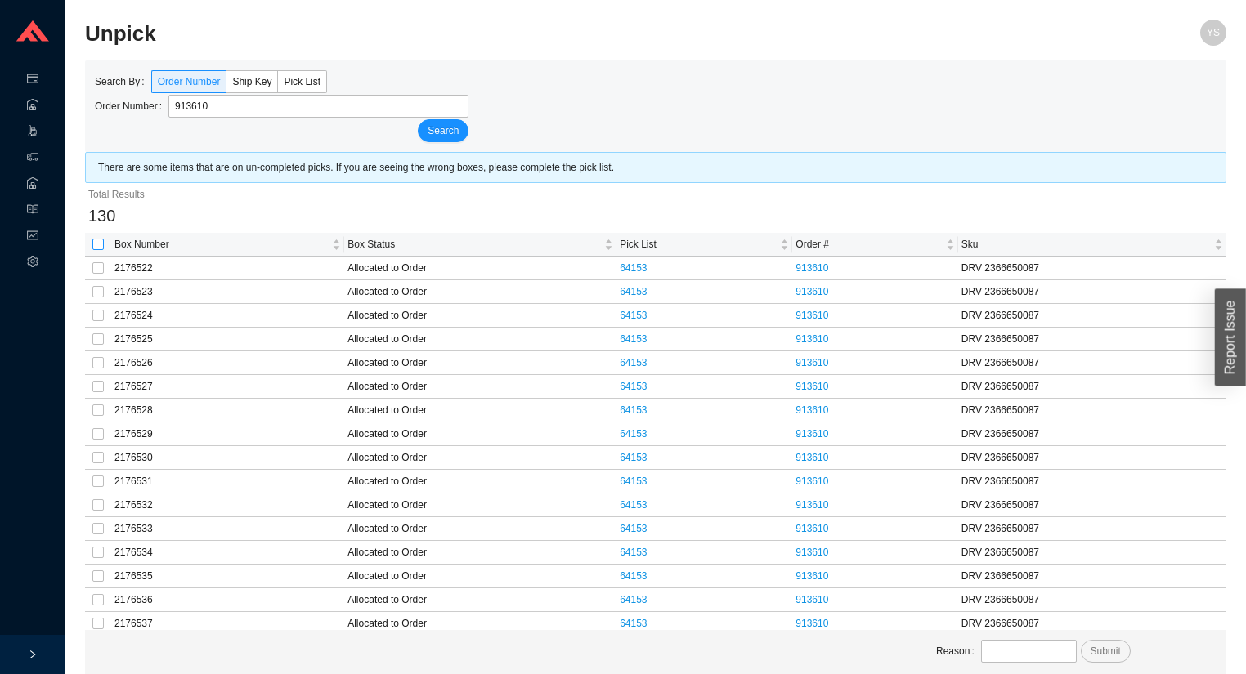
checkbox input "true"
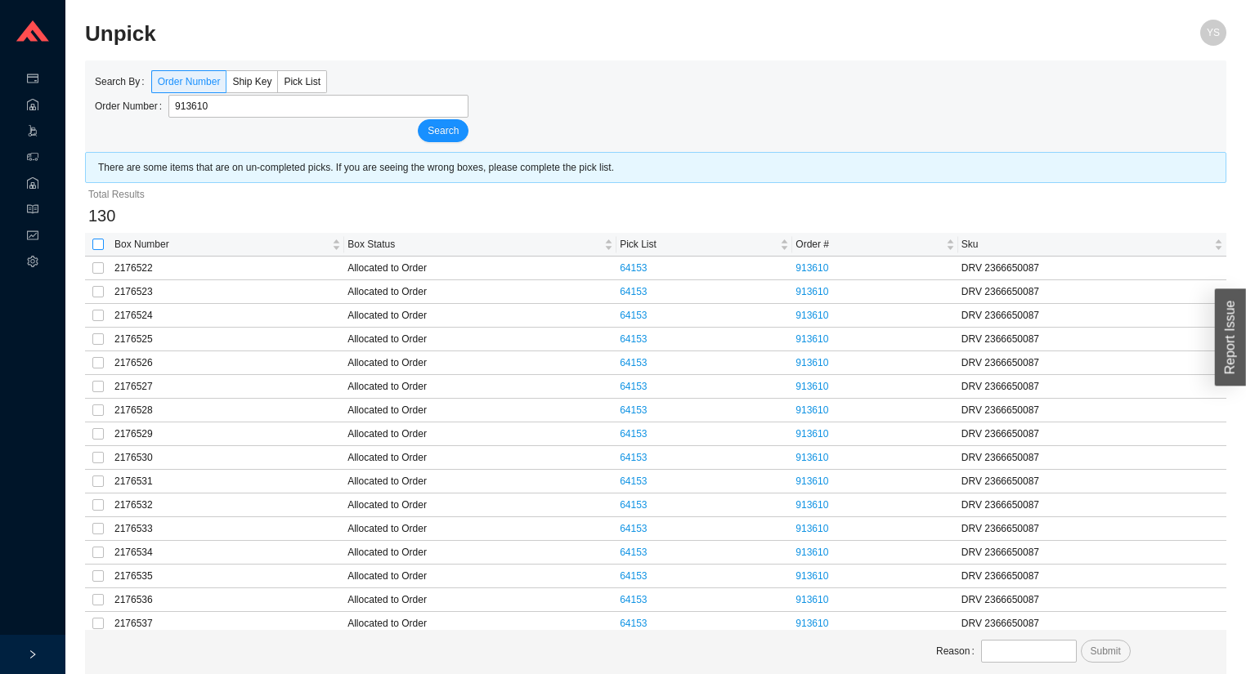
checkbox input "true"
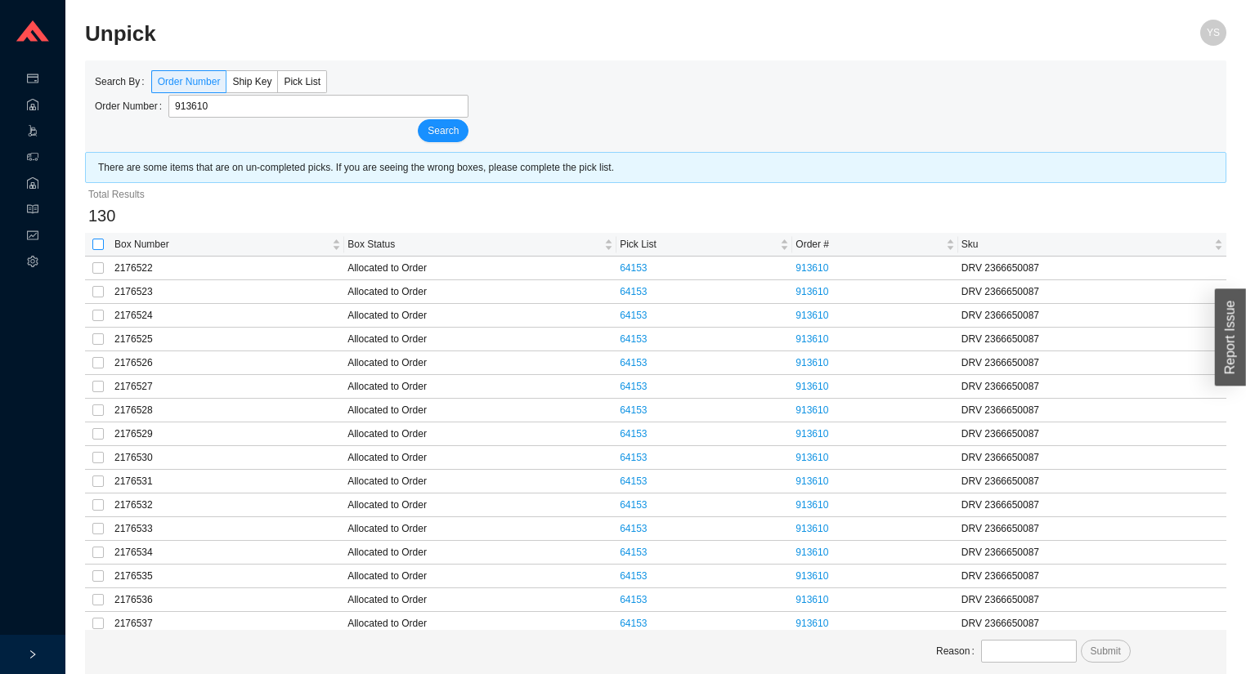
checkbox input "true"
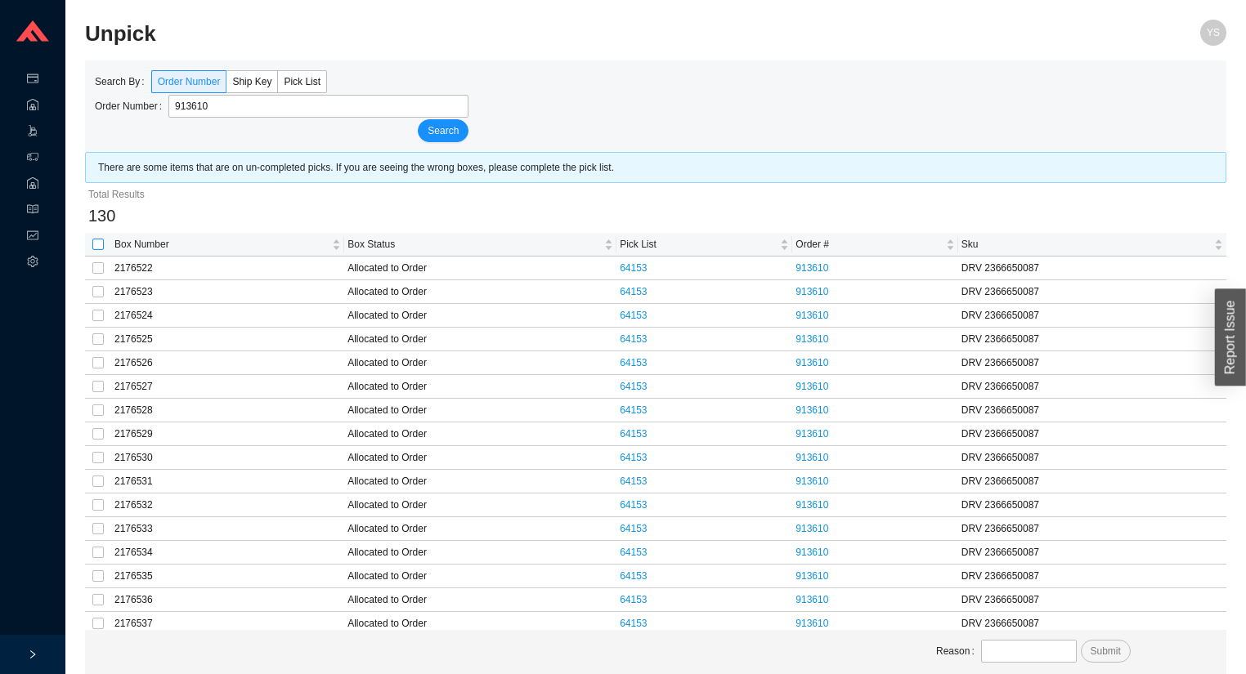
checkbox input "true"
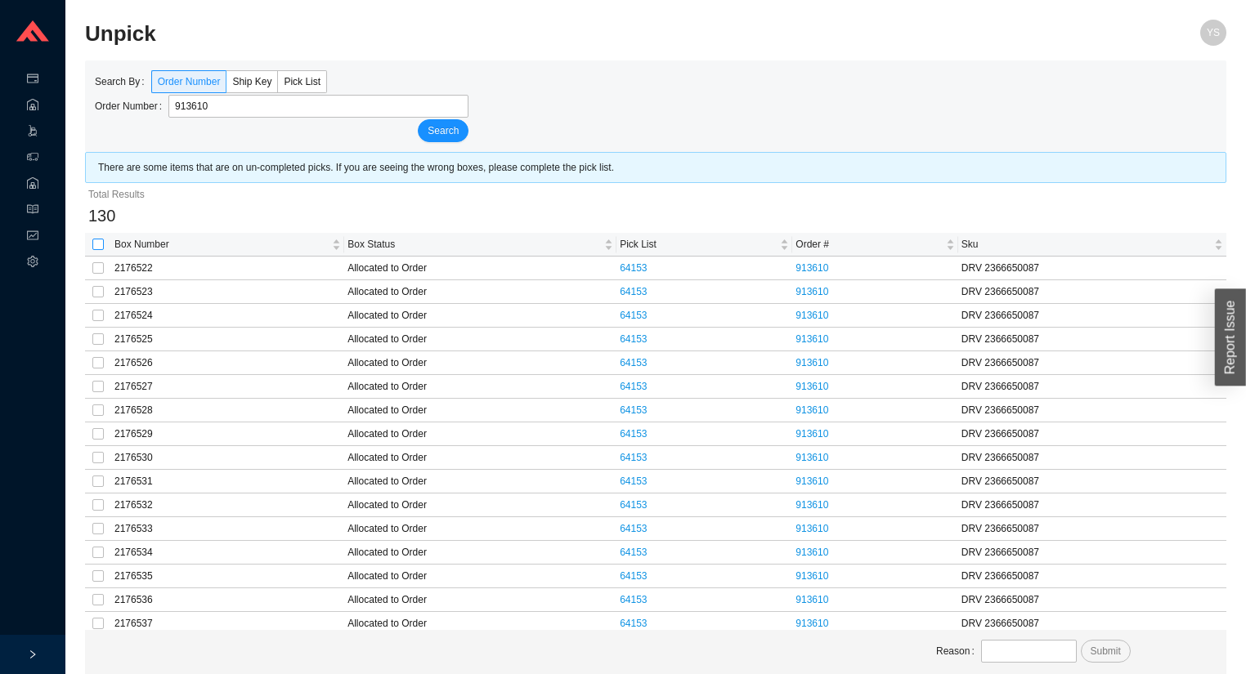
checkbox input "true"
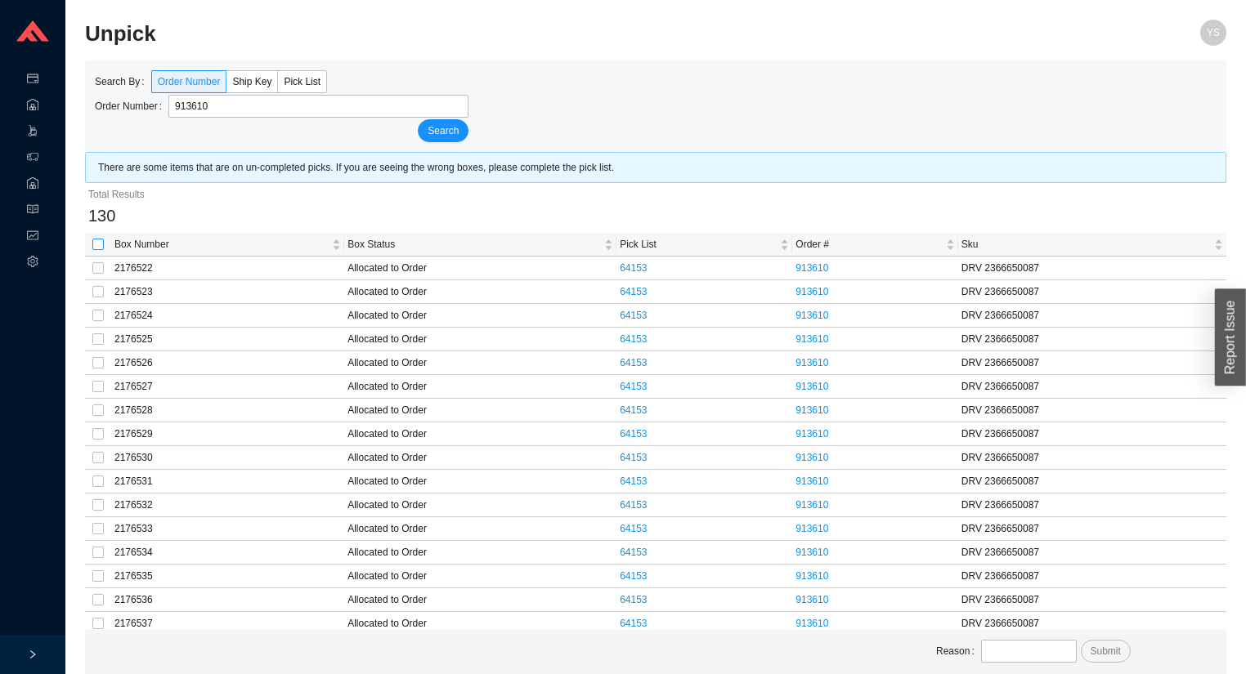
checkbox input "true"
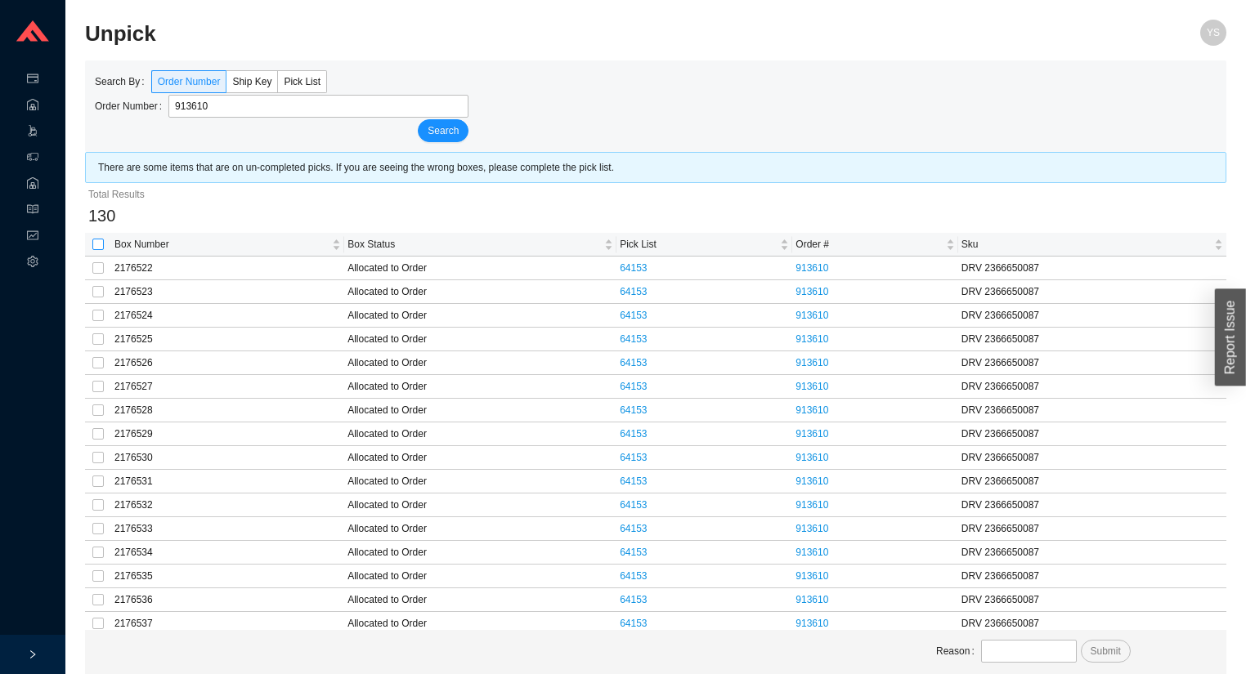
checkbox input "true"
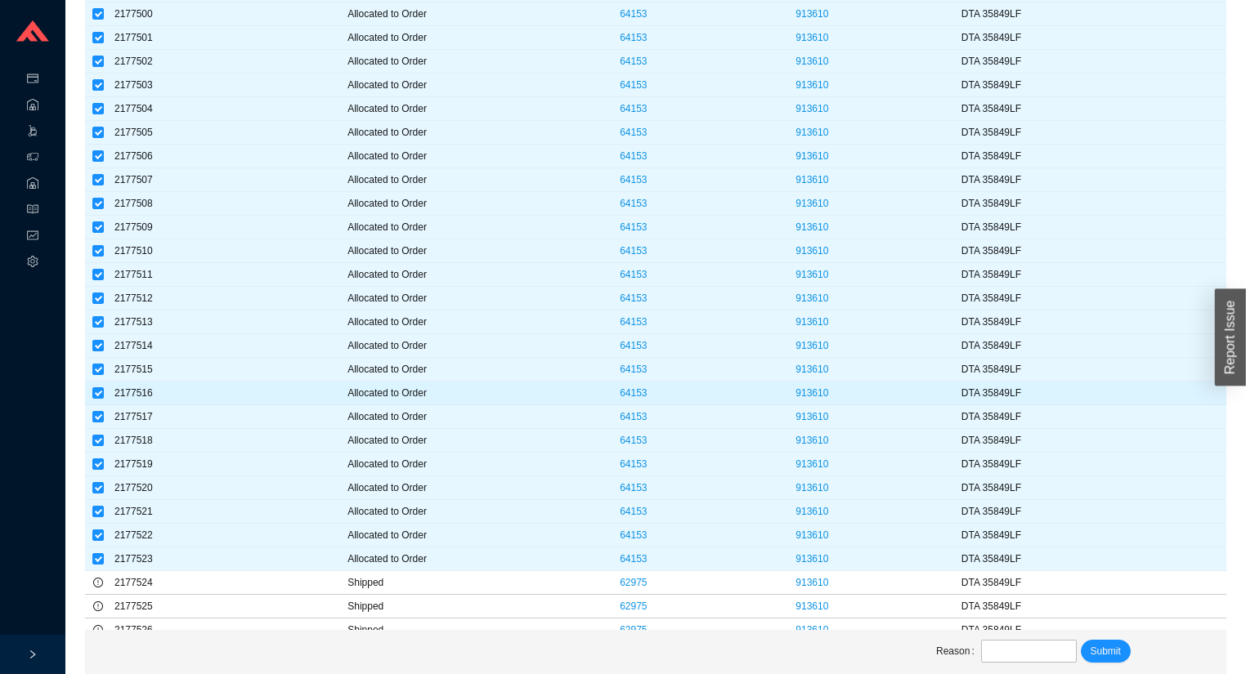
scroll to position [2033, 0]
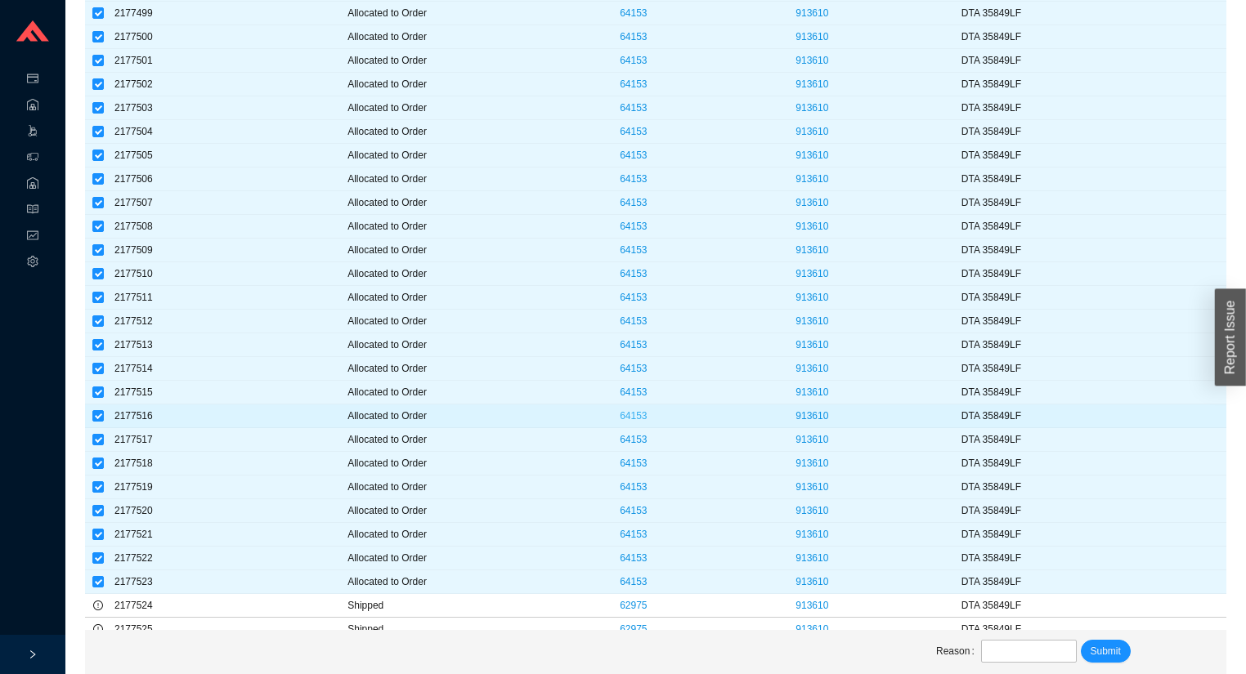
click at [632, 410] on link "64153" at bounding box center [633, 415] width 27 height 11
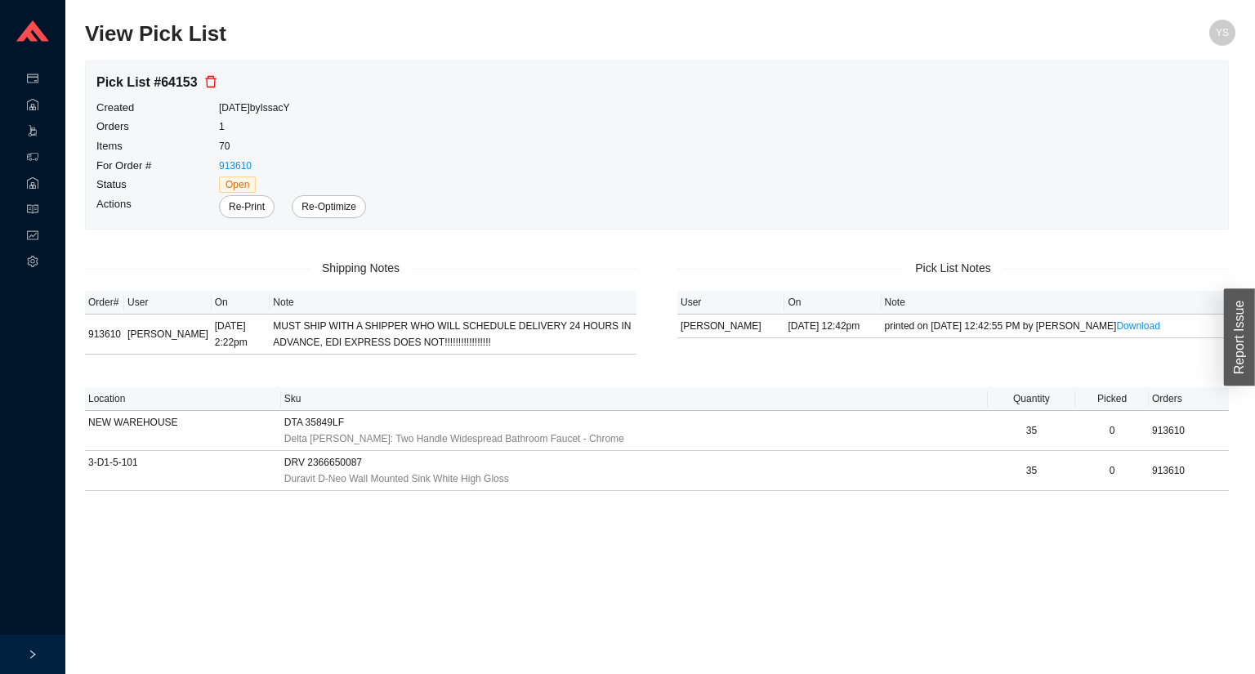
click at [208, 87] on icon "delete" at bounding box center [210, 81] width 13 height 13
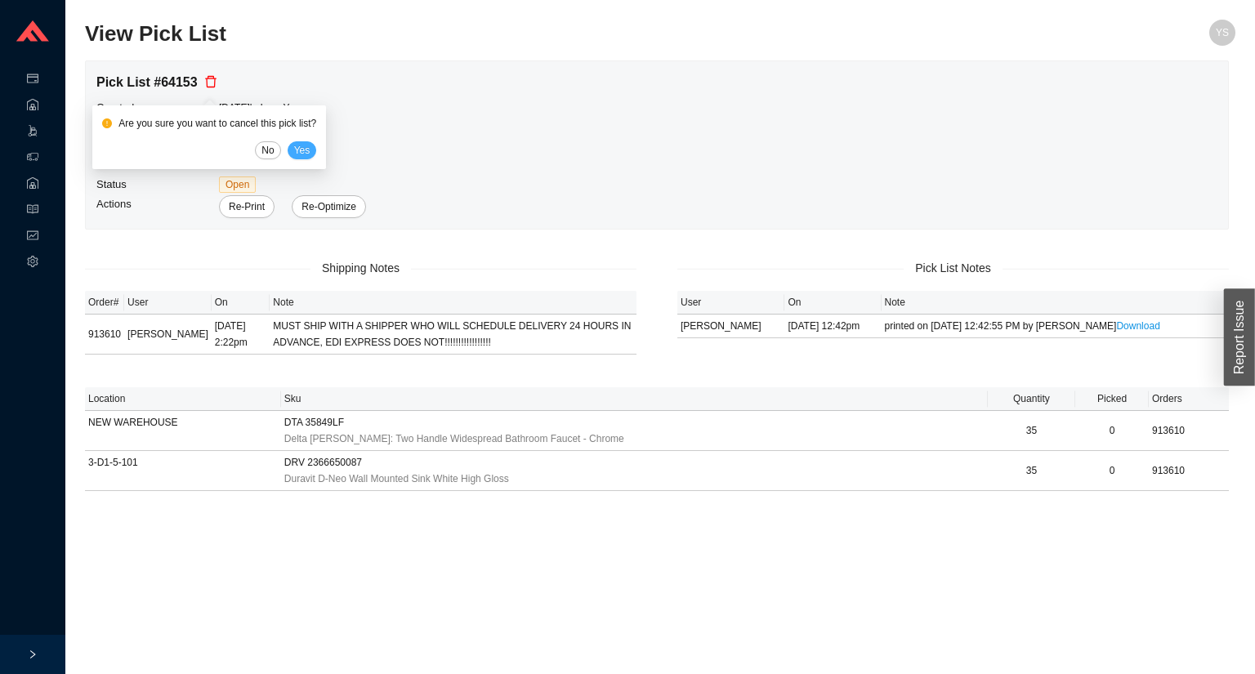
click at [306, 150] on span "Yes" at bounding box center [302, 150] width 16 height 16
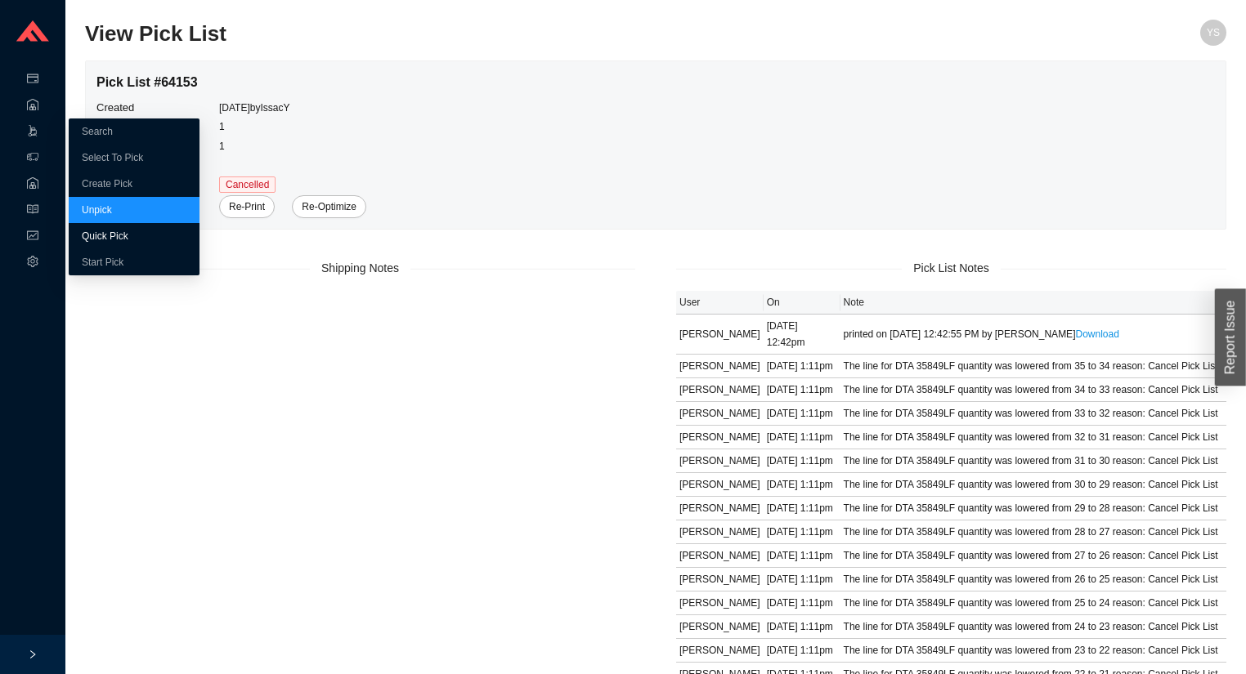
click at [110, 239] on link "Quick Pick" at bounding box center [105, 235] width 47 height 11
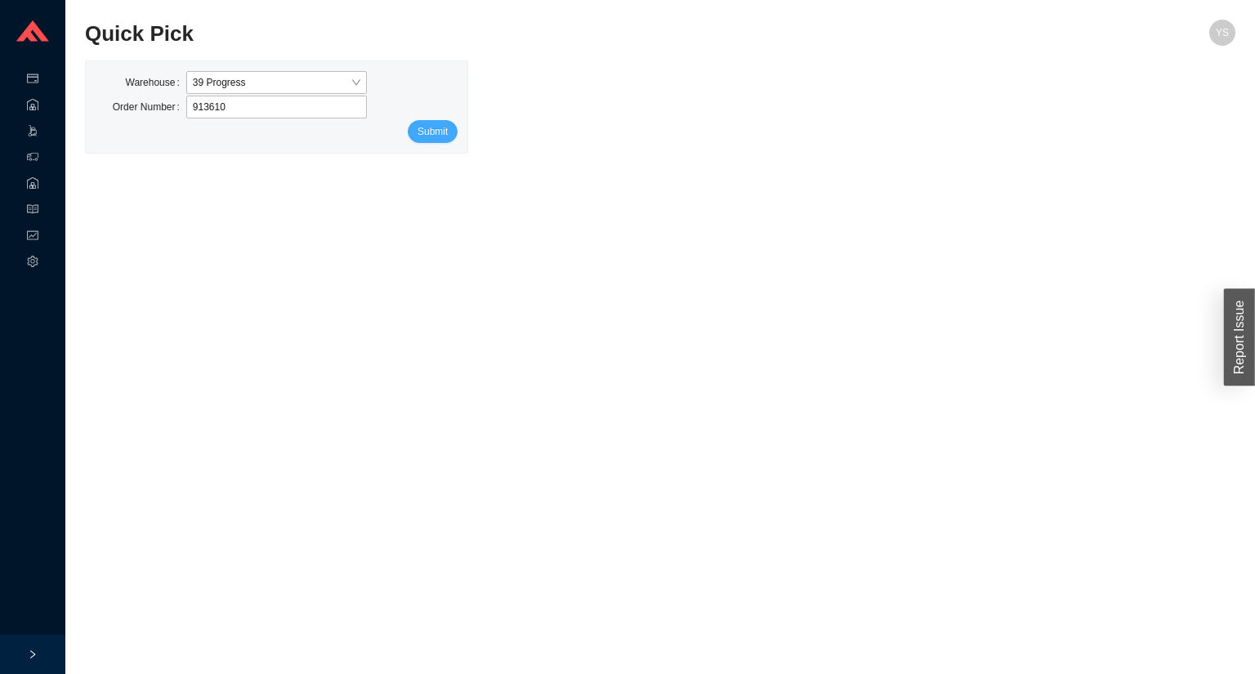
type input "913610"
click at [424, 136] on span "Submit" at bounding box center [433, 131] width 30 height 16
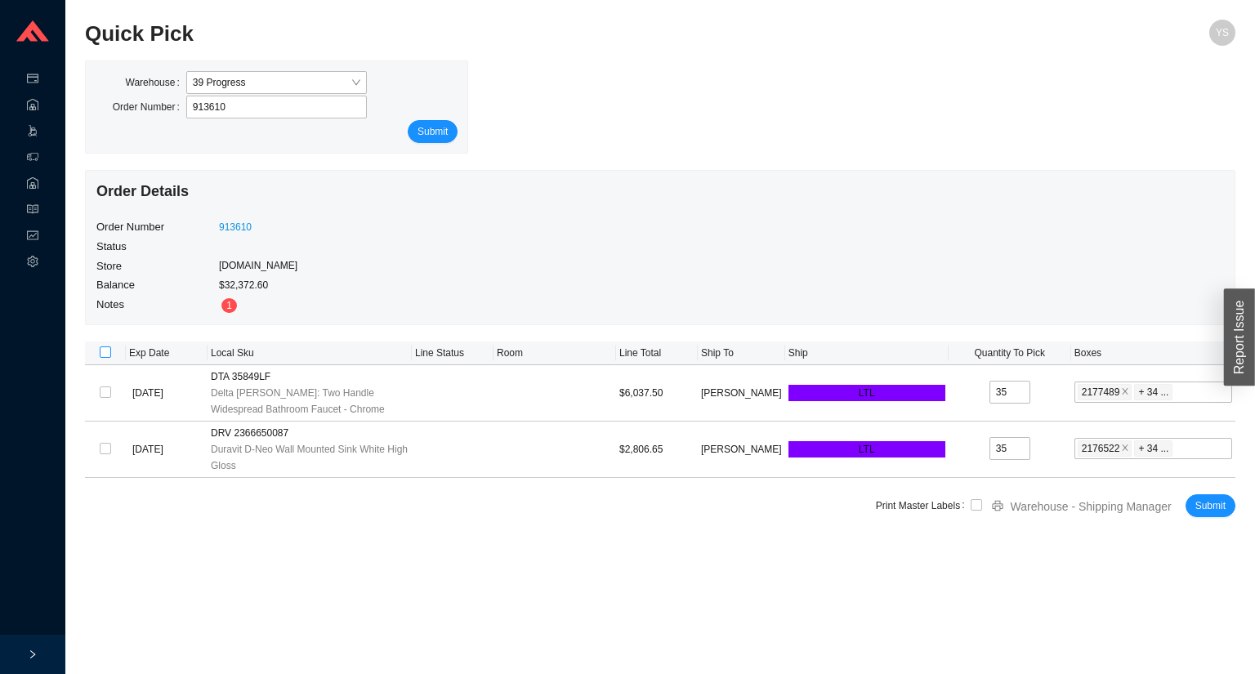
click at [108, 350] on input "checkbox" at bounding box center [105, 352] width 11 height 11
checkbox input "true"
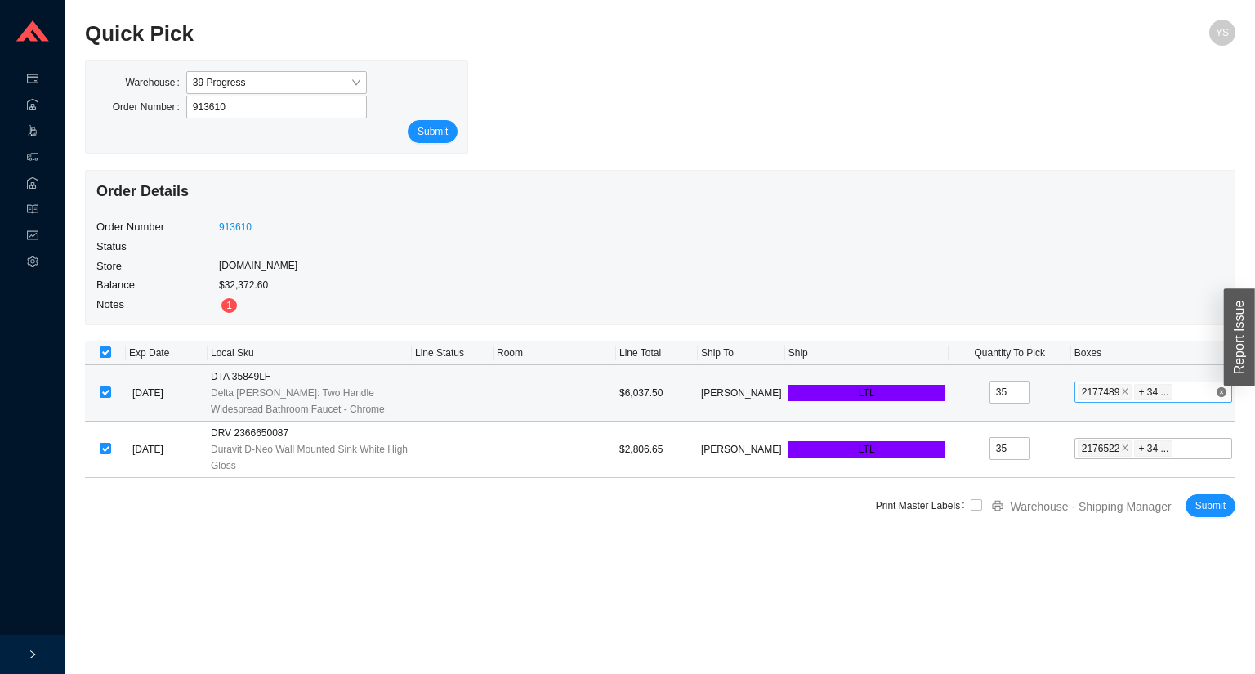
click at [1175, 390] on div "2177489 2177490 2177491 2177492 2177493 2177494 2177495 2177496 2177497 2177498…" at bounding box center [1146, 393] width 137 height 20
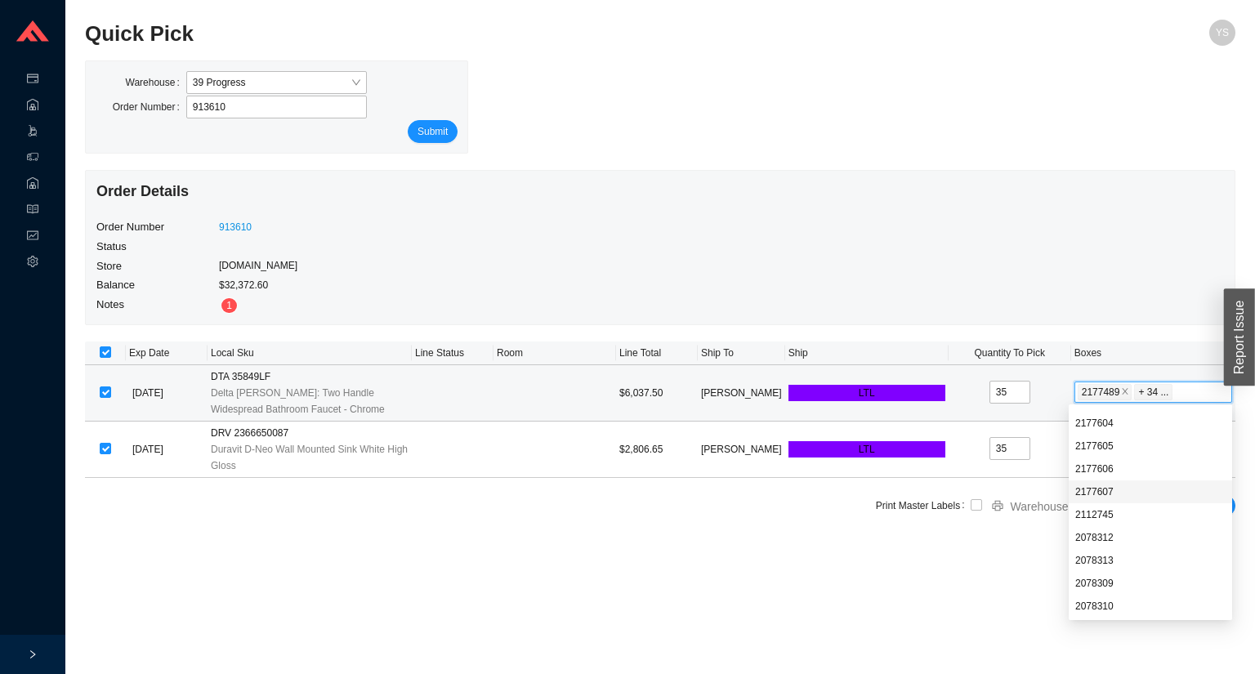
scroll to position [1484, 0]
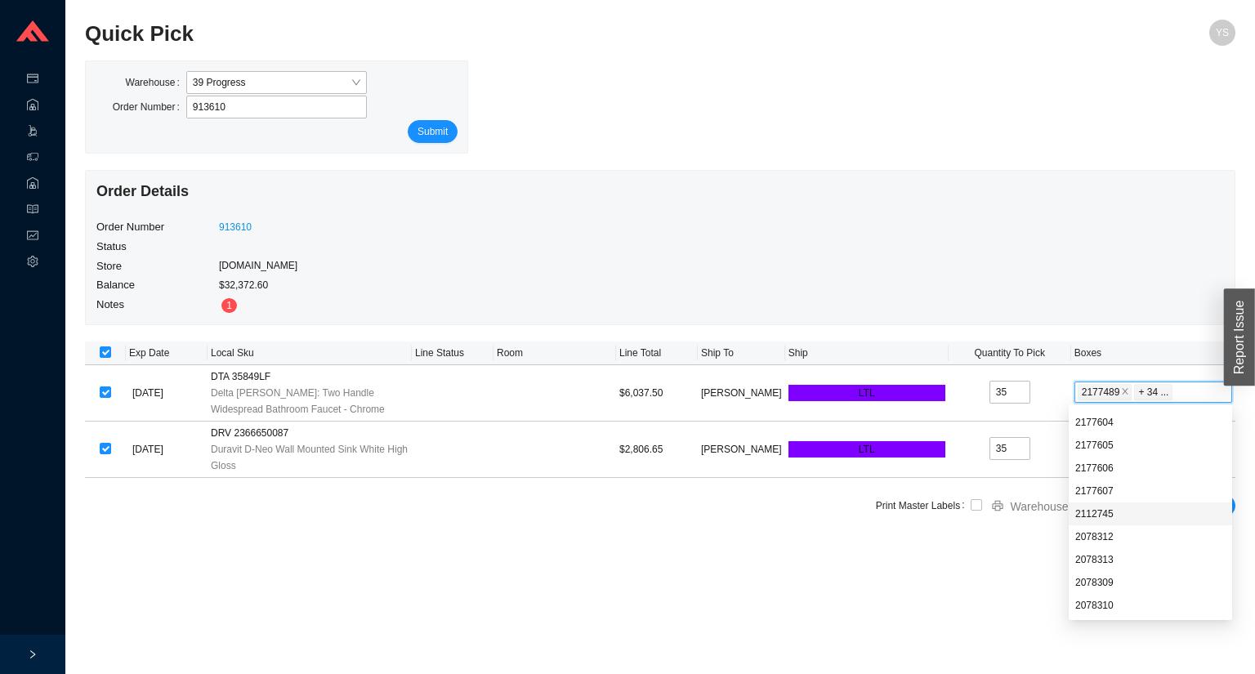
click at [1017, 575] on main "Quick Pick YS Warehouse 39 Progress Order Number 913610 Submit Order Details Or…" at bounding box center [660, 347] width 1151 height 655
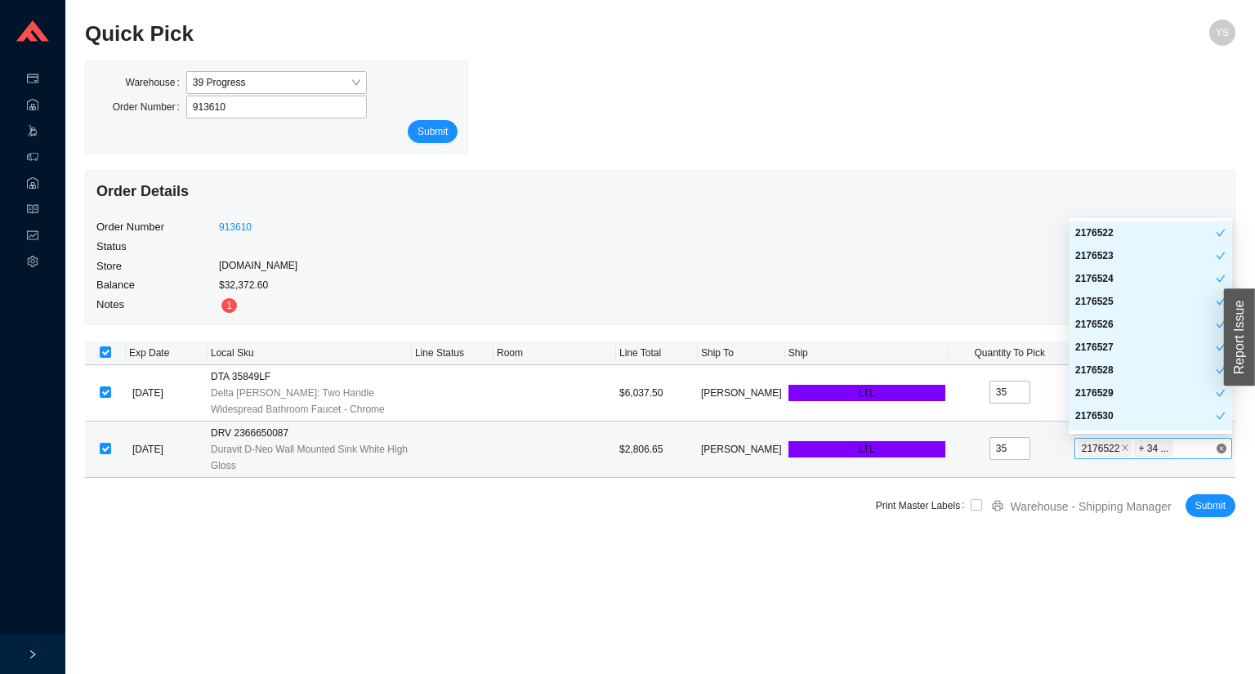
click at [1176, 446] on div "2176522 2176523 2176524 2176525 2176526 2176527 2176528 2176529 2176530 2176531…" at bounding box center [1146, 449] width 137 height 20
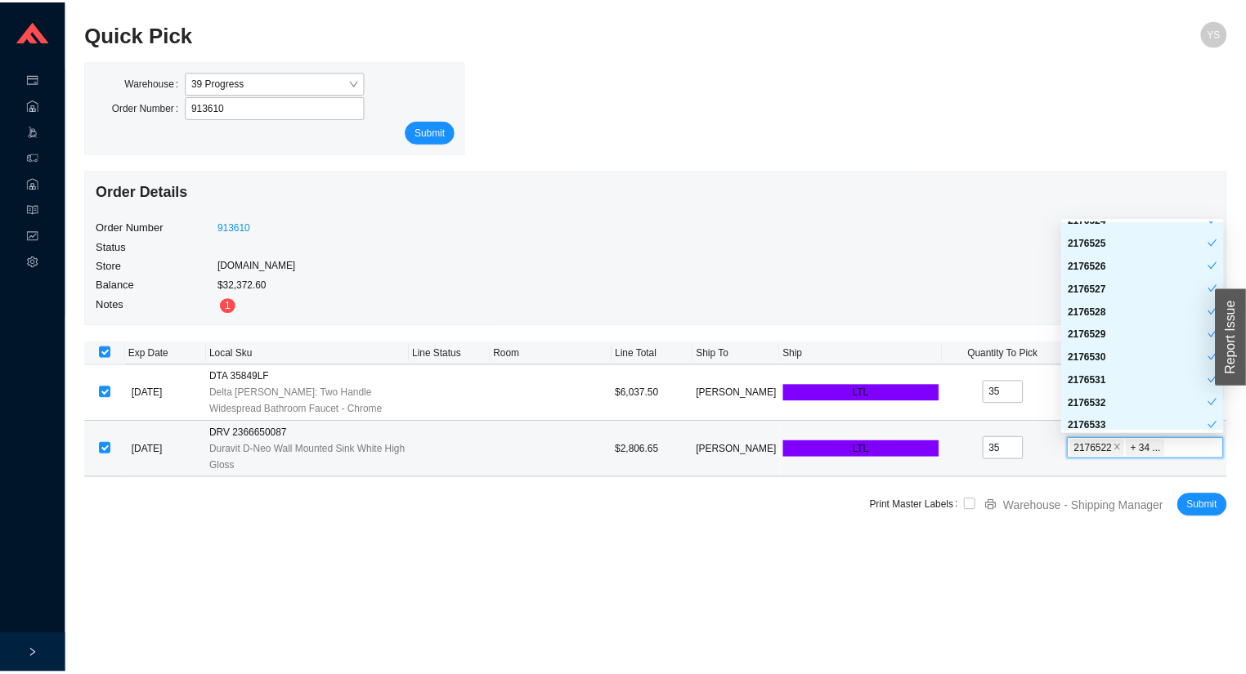
scroll to position [0, 0]
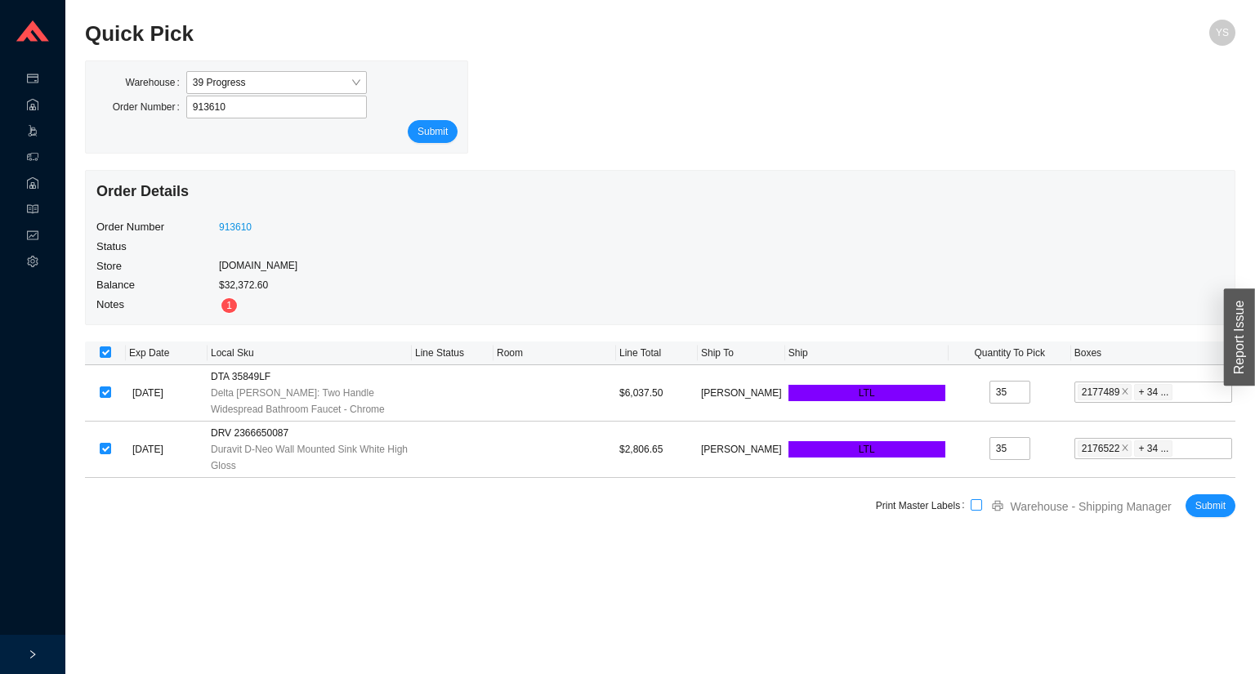
click at [982, 507] on input "checkbox" at bounding box center [976, 504] width 11 height 11
checkbox input "true"
click at [1206, 508] on span "Submit" at bounding box center [1211, 506] width 30 height 16
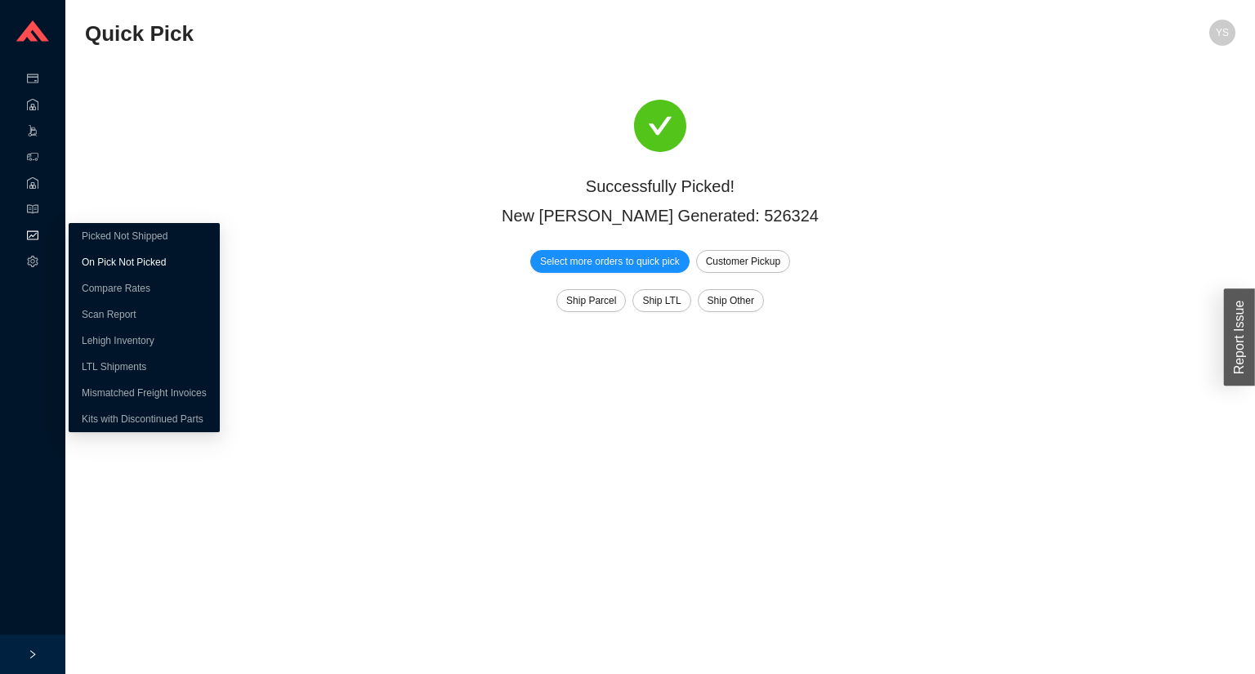
click at [85, 257] on link "On Pick Not Picked" at bounding box center [124, 262] width 84 height 11
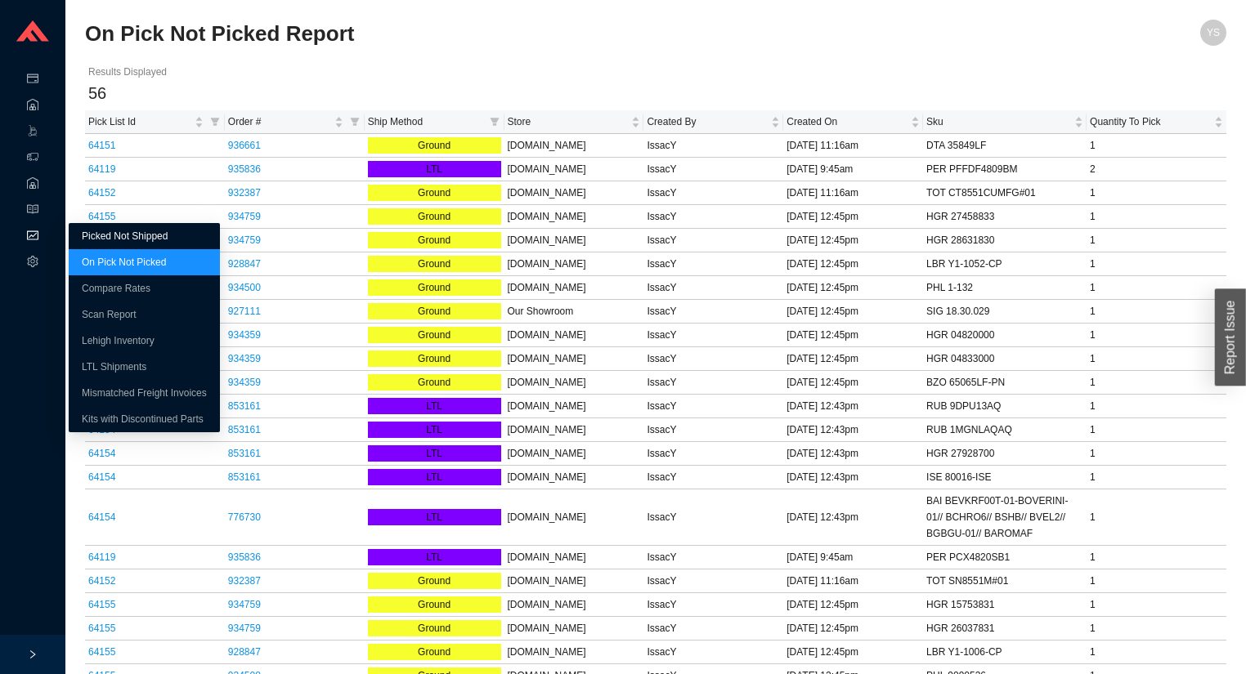
click at [88, 233] on link "Picked Not Shipped" at bounding box center [125, 235] width 86 height 11
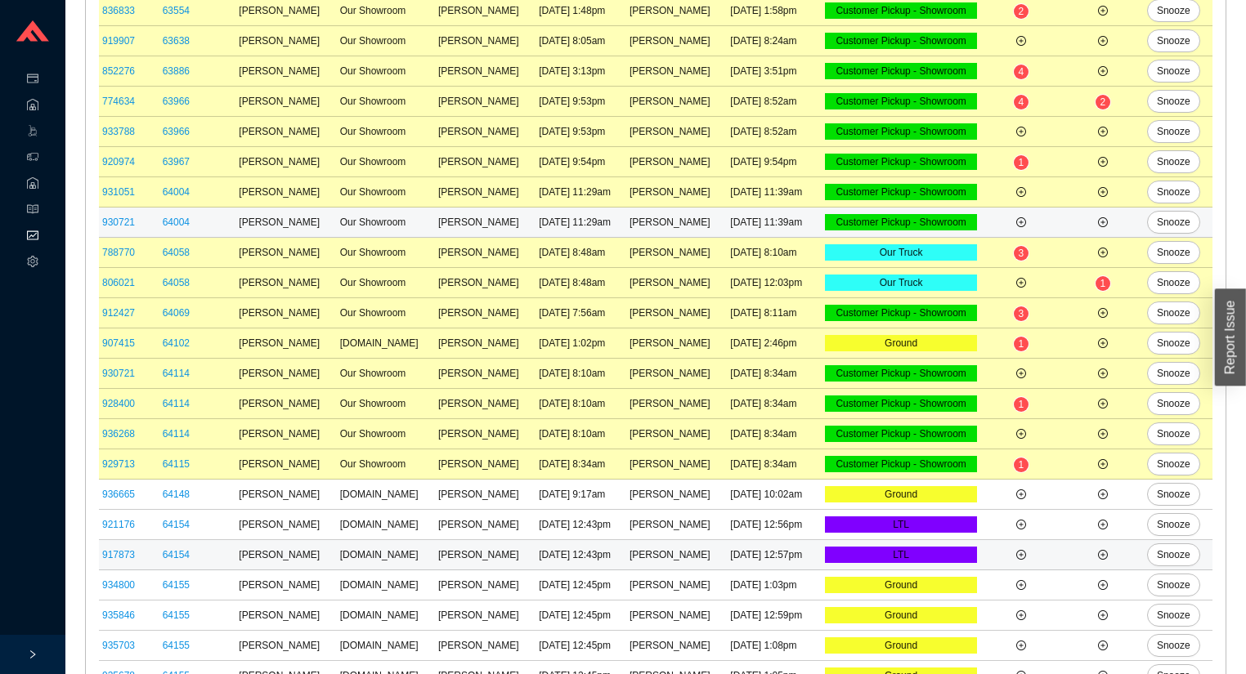
scroll to position [811, 0]
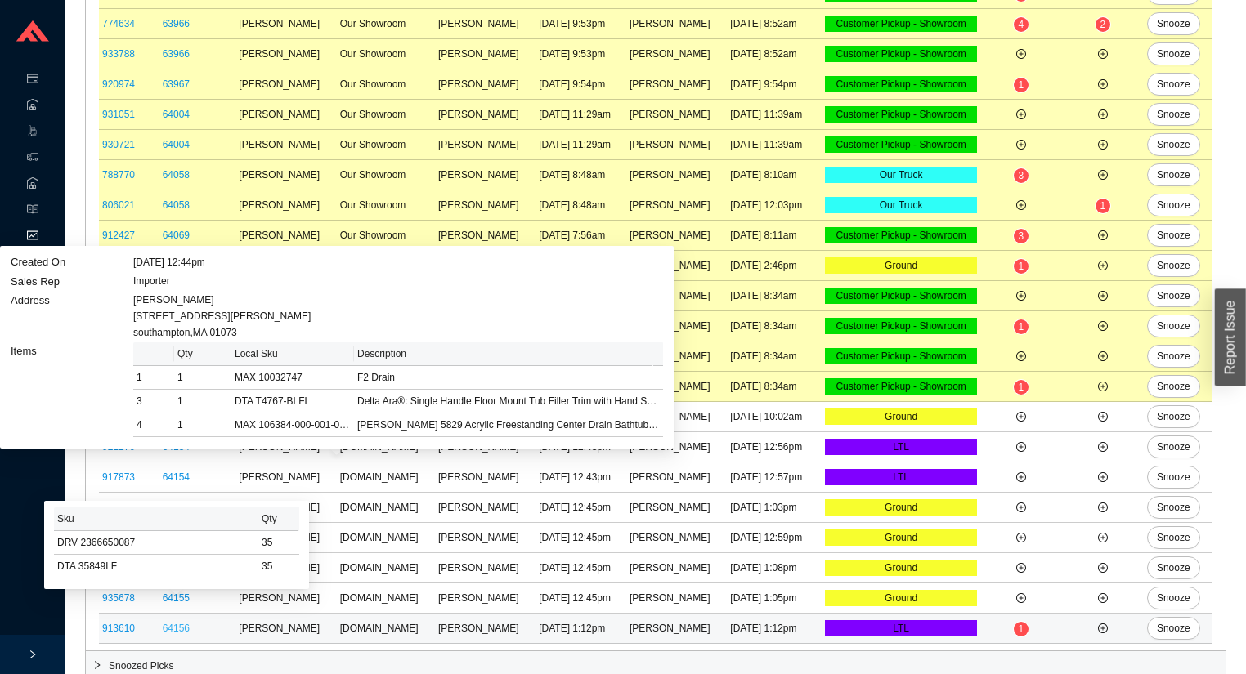
click at [170, 623] on link "64156" at bounding box center [176, 628] width 27 height 11
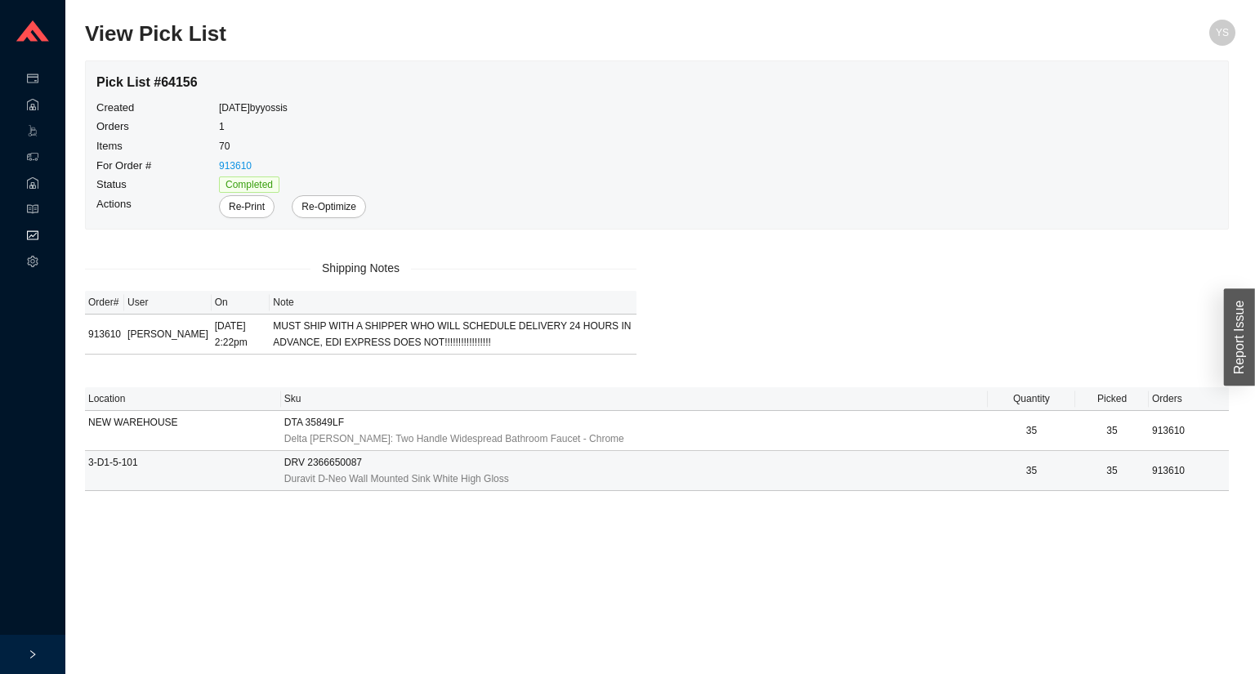
click at [384, 464] on div "DRV 2366650087" at bounding box center [634, 462] width 700 height 16
click at [330, 461] on span "DRV 2366650087" at bounding box center [323, 462] width 78 height 16
copy span "DRV 2366650087"
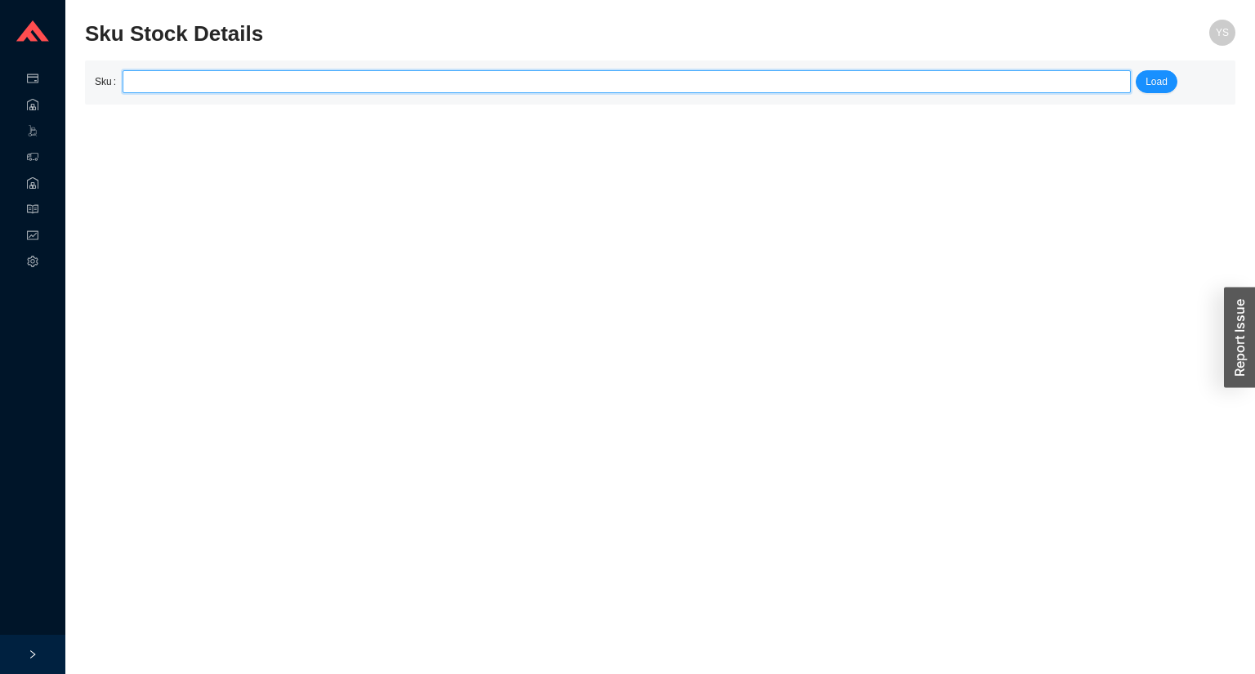
type input "DRV 2366650087"
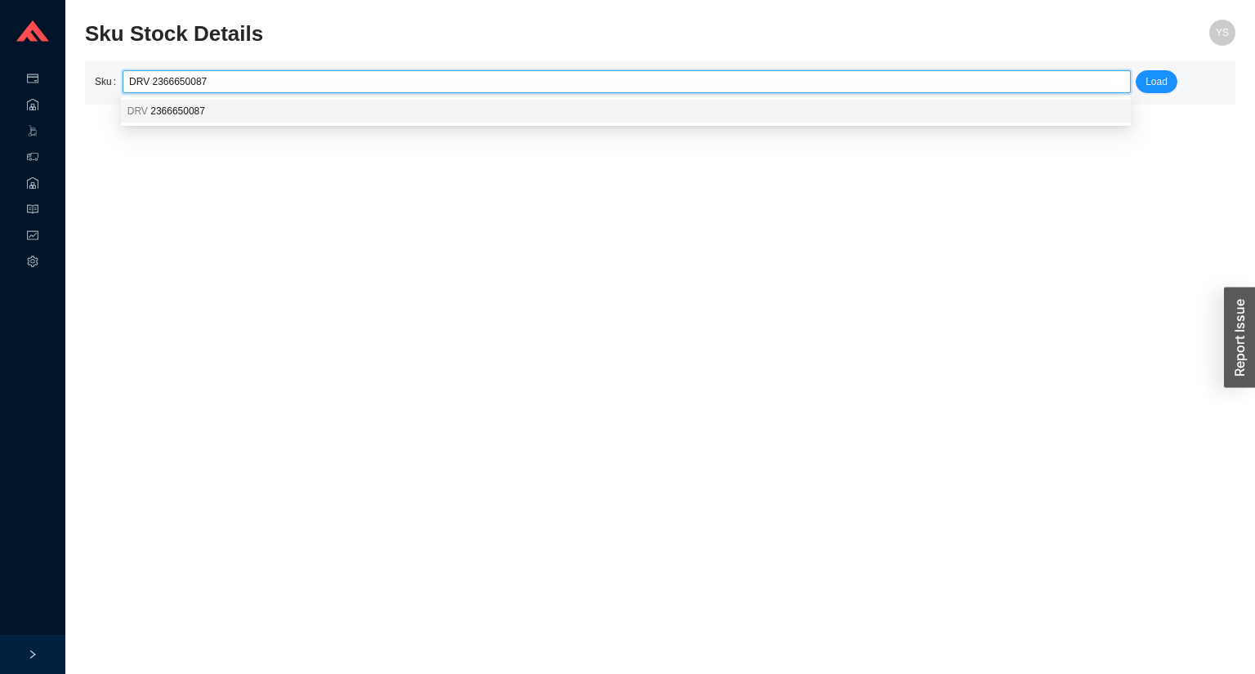
click at [267, 114] on div "DRV 2366650087" at bounding box center [626, 111] width 997 height 15
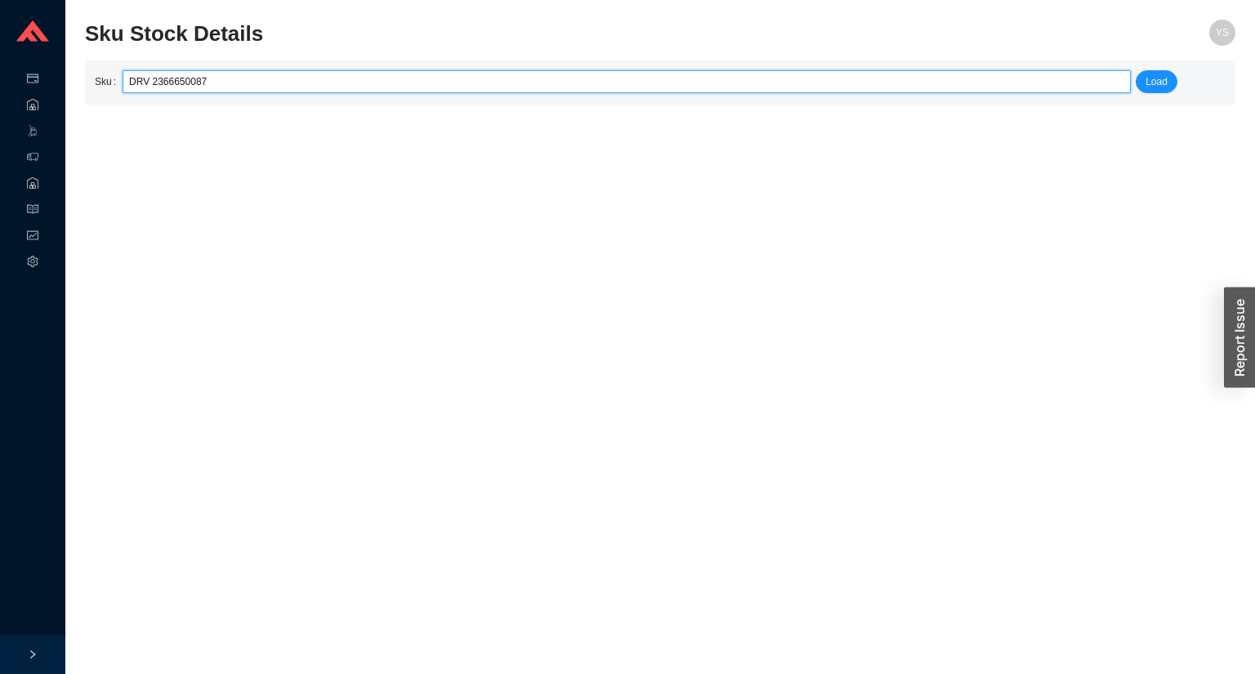
click button "Load" at bounding box center [1157, 81] width 42 height 23
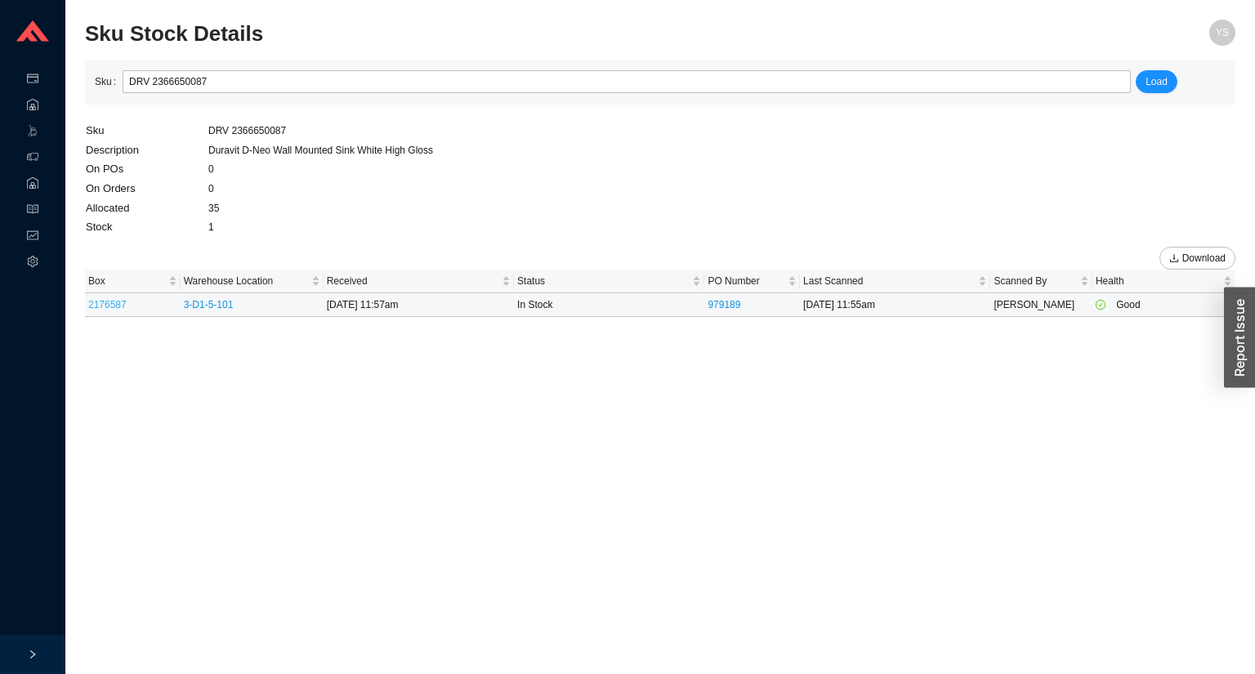
click at [105, 309] on link "2176587" at bounding box center [107, 304] width 38 height 11
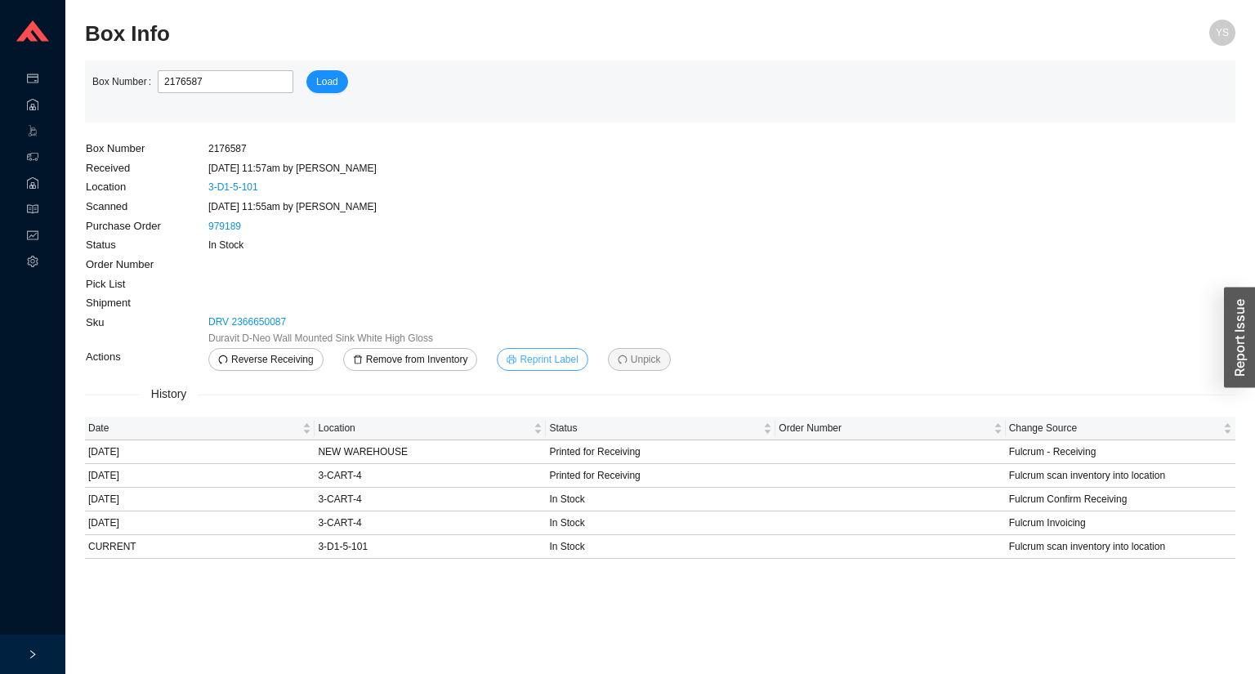
click at [530, 359] on span "Reprint Label" at bounding box center [549, 359] width 58 height 16
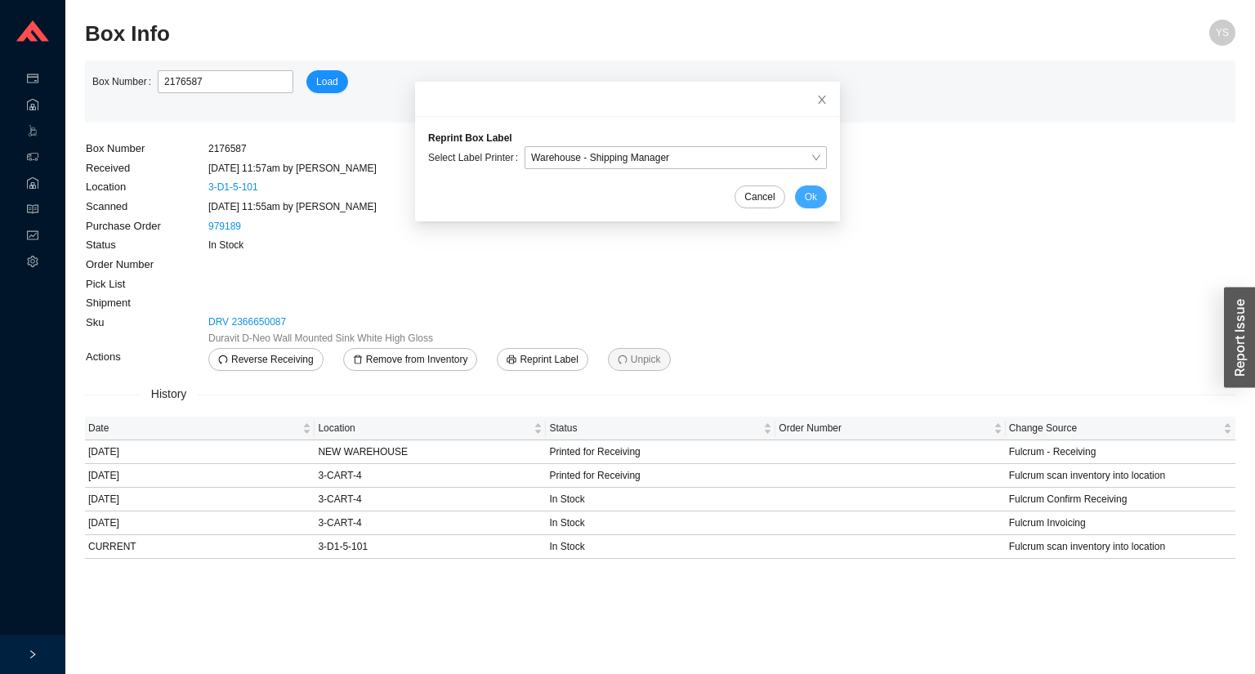
click at [805, 196] on span "Ok" at bounding box center [811, 197] width 12 height 16
